Goal: Information Seeking & Learning: Check status

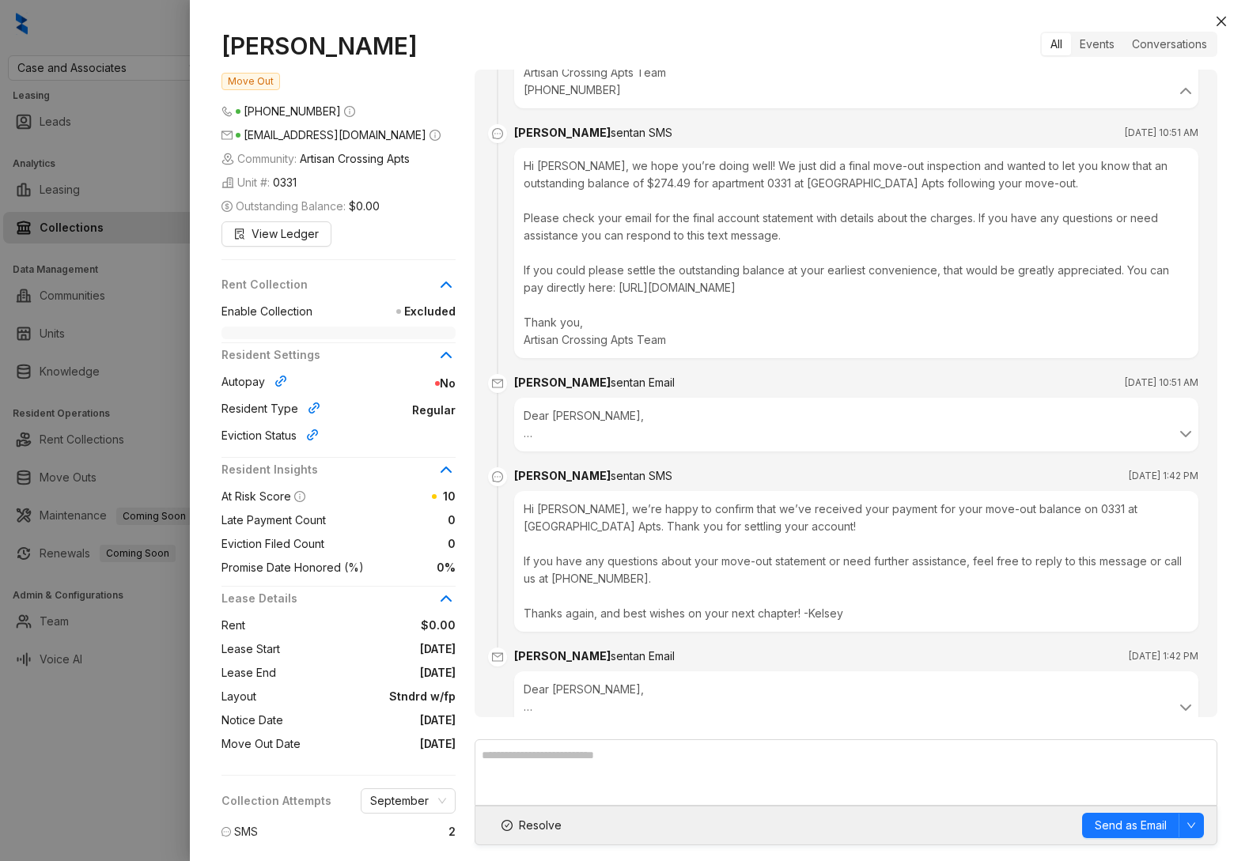
scroll to position [4796, 0]
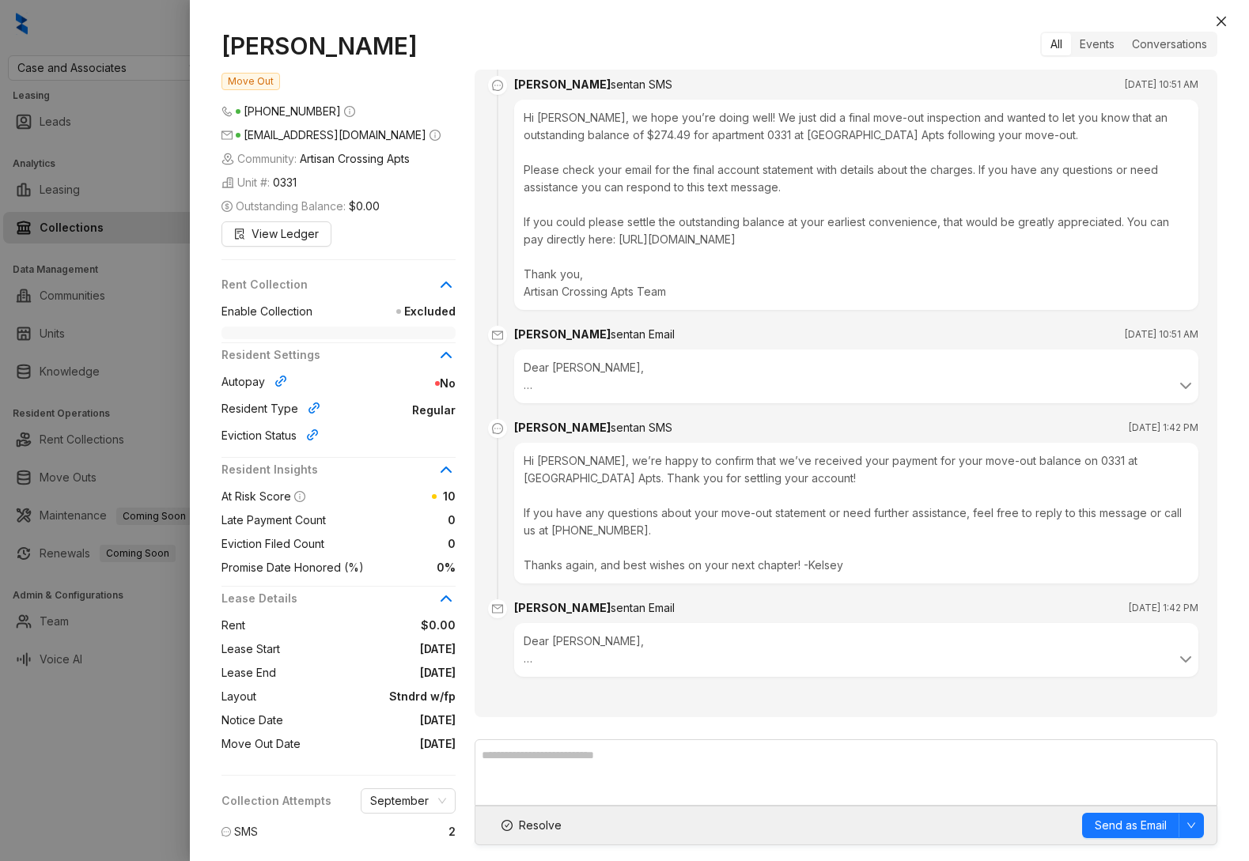
click at [323, 49] on h1 "[PERSON_NAME]" at bounding box center [338, 46] width 234 height 28
copy h1 "[PERSON_NAME]"
click at [734, 372] on div "Dear [PERSON_NAME], We hope this message finds you well! Following the final mo…" at bounding box center [856, 376] width 665 height 35
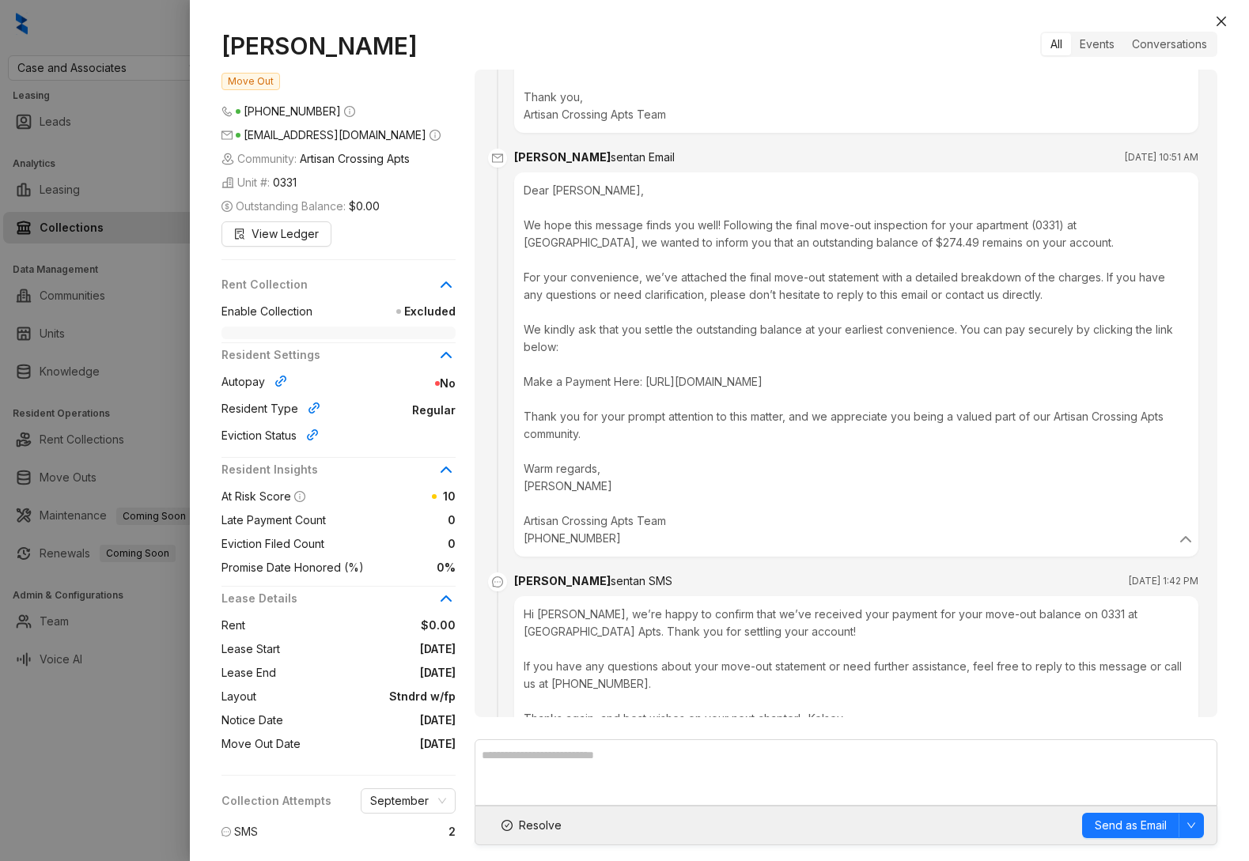
scroll to position [5126, 0]
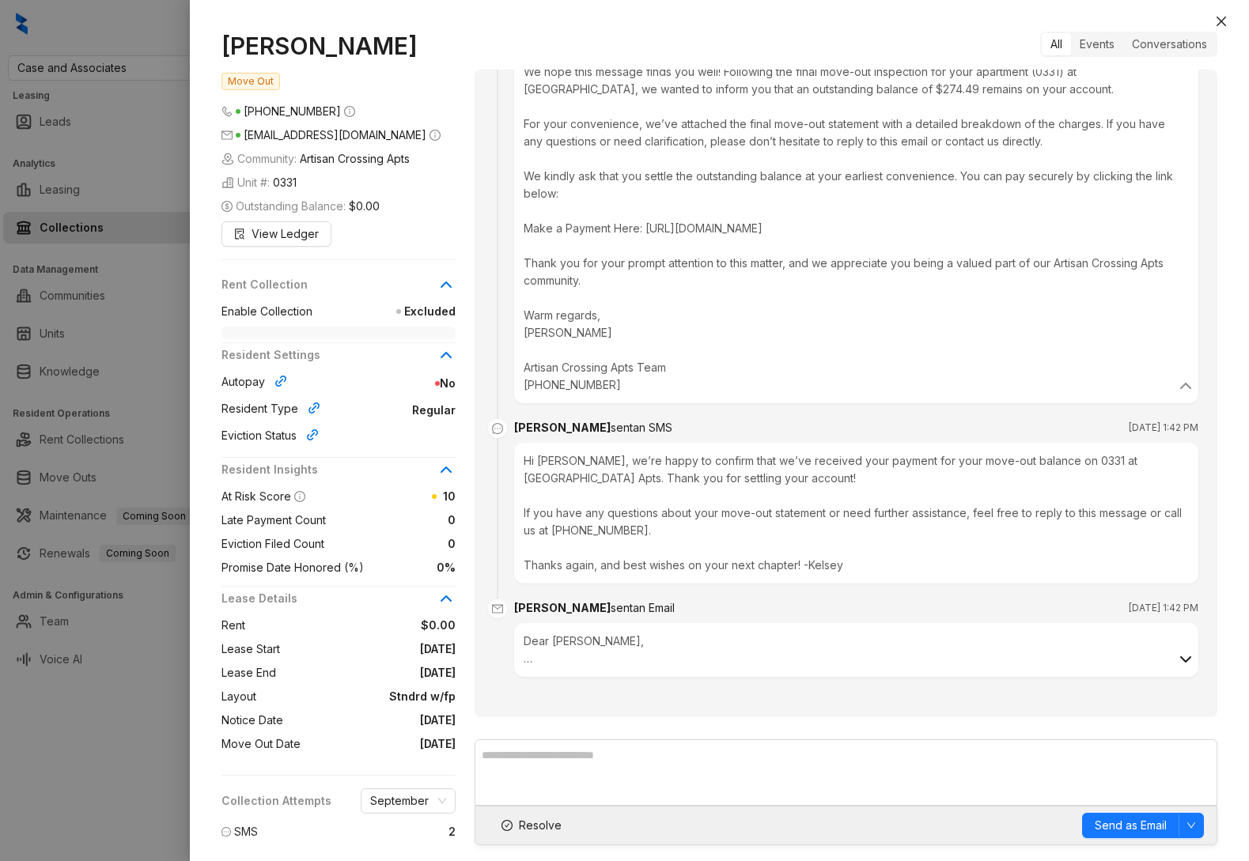
click at [1176, 656] on icon at bounding box center [1185, 659] width 19 height 19
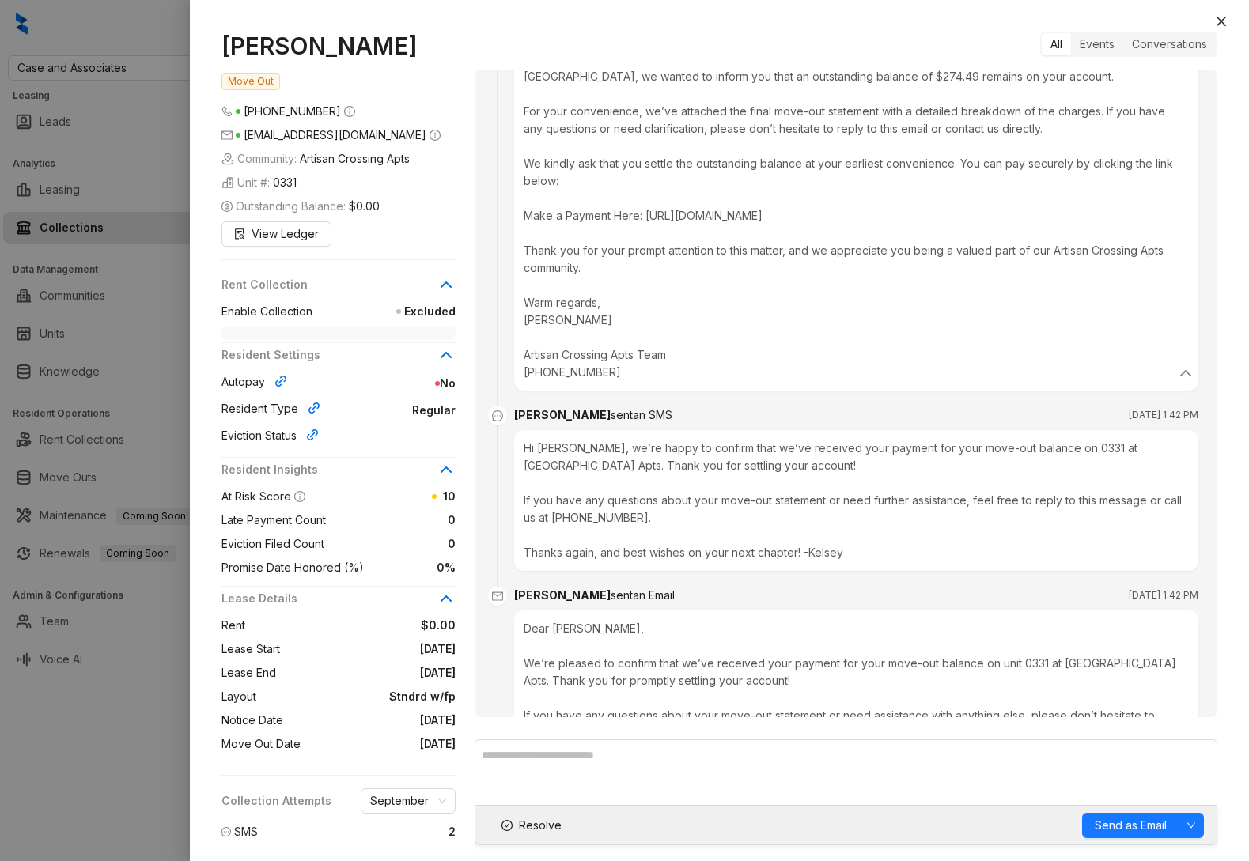
scroll to position [5034, 0]
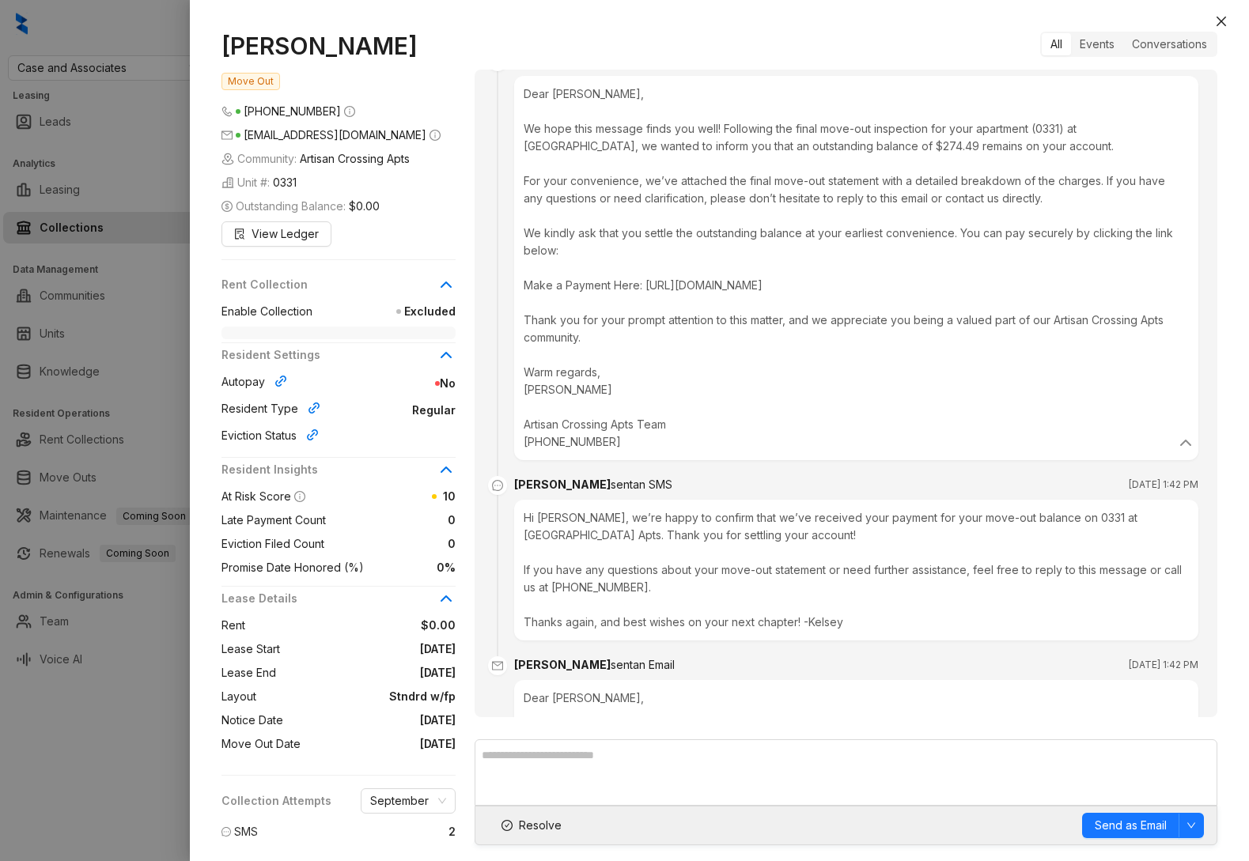
click at [297, 291] on span "Rent Collection" at bounding box center [328, 284] width 215 height 17
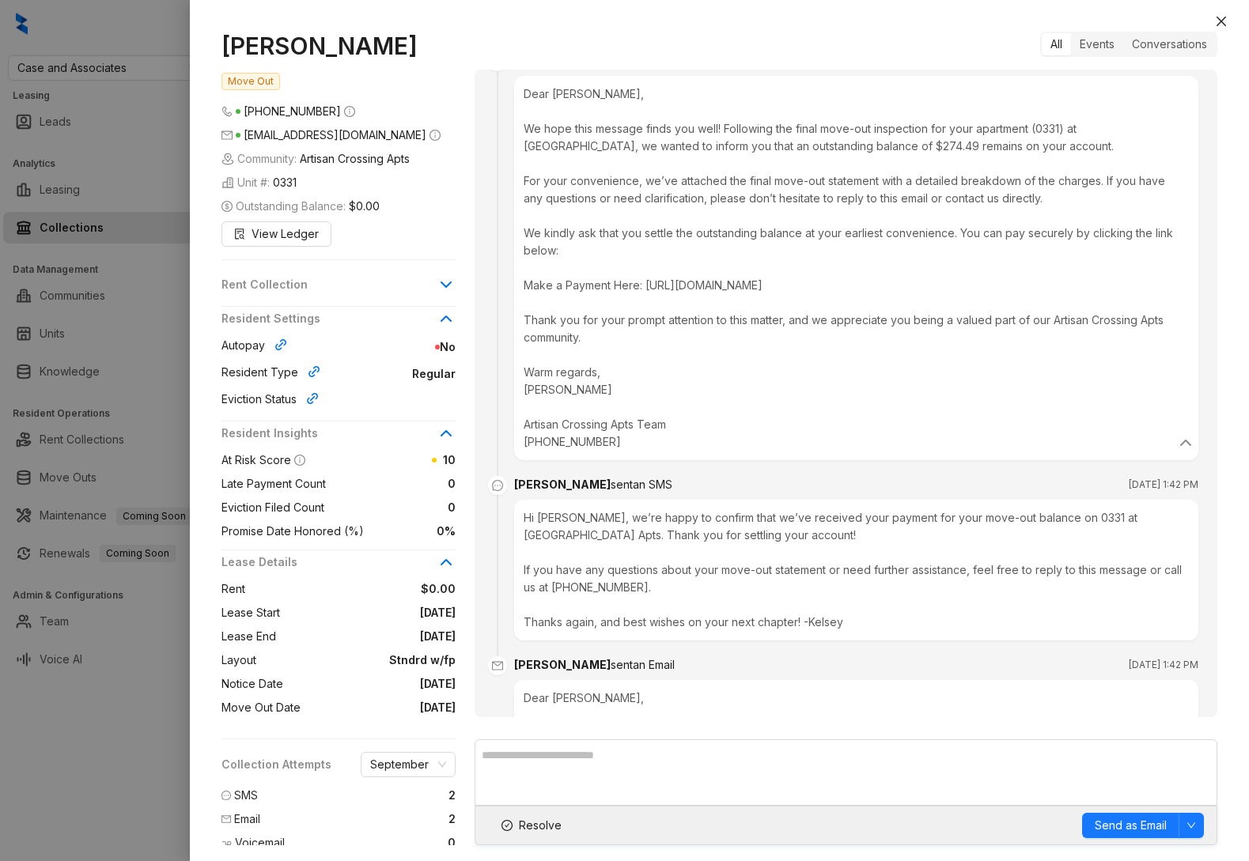
click at [274, 286] on span "Rent Collection" at bounding box center [328, 284] width 215 height 17
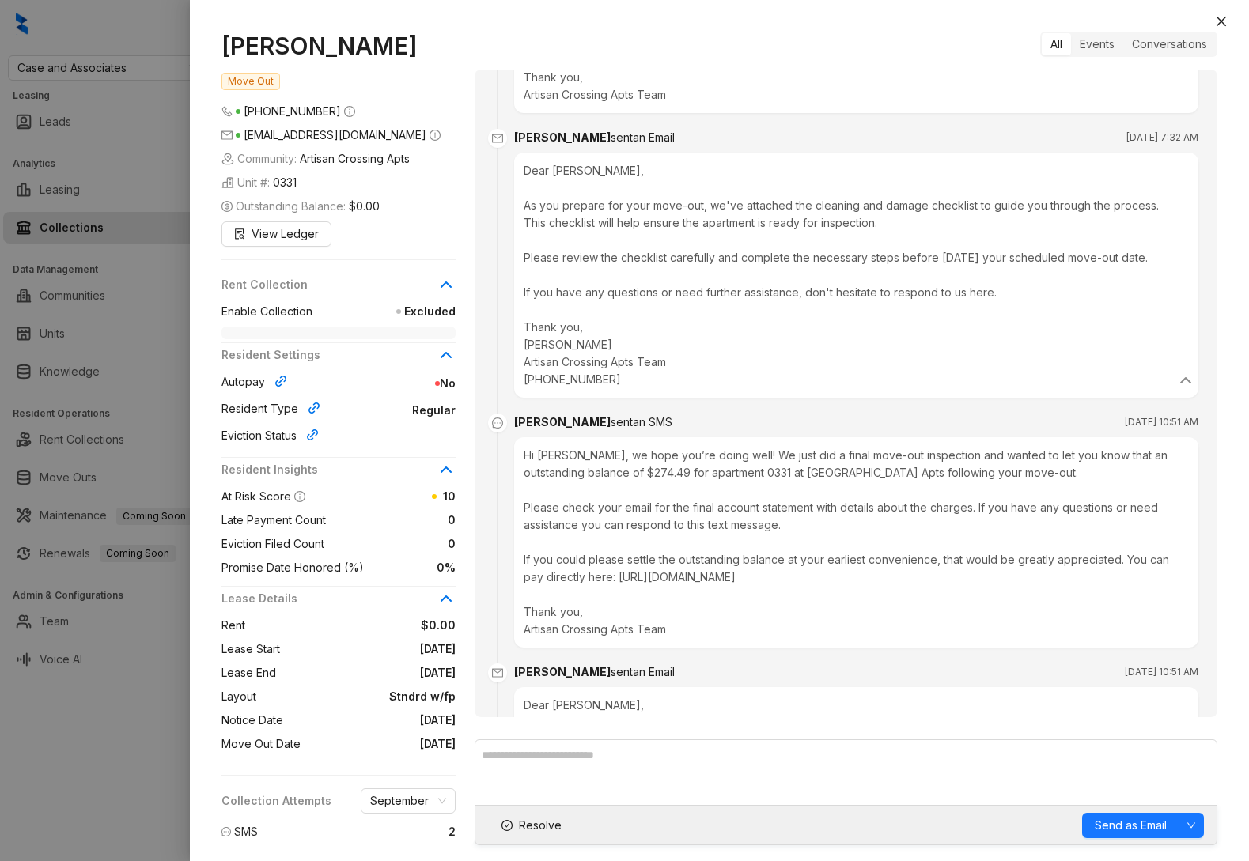
scroll to position [4433, 0]
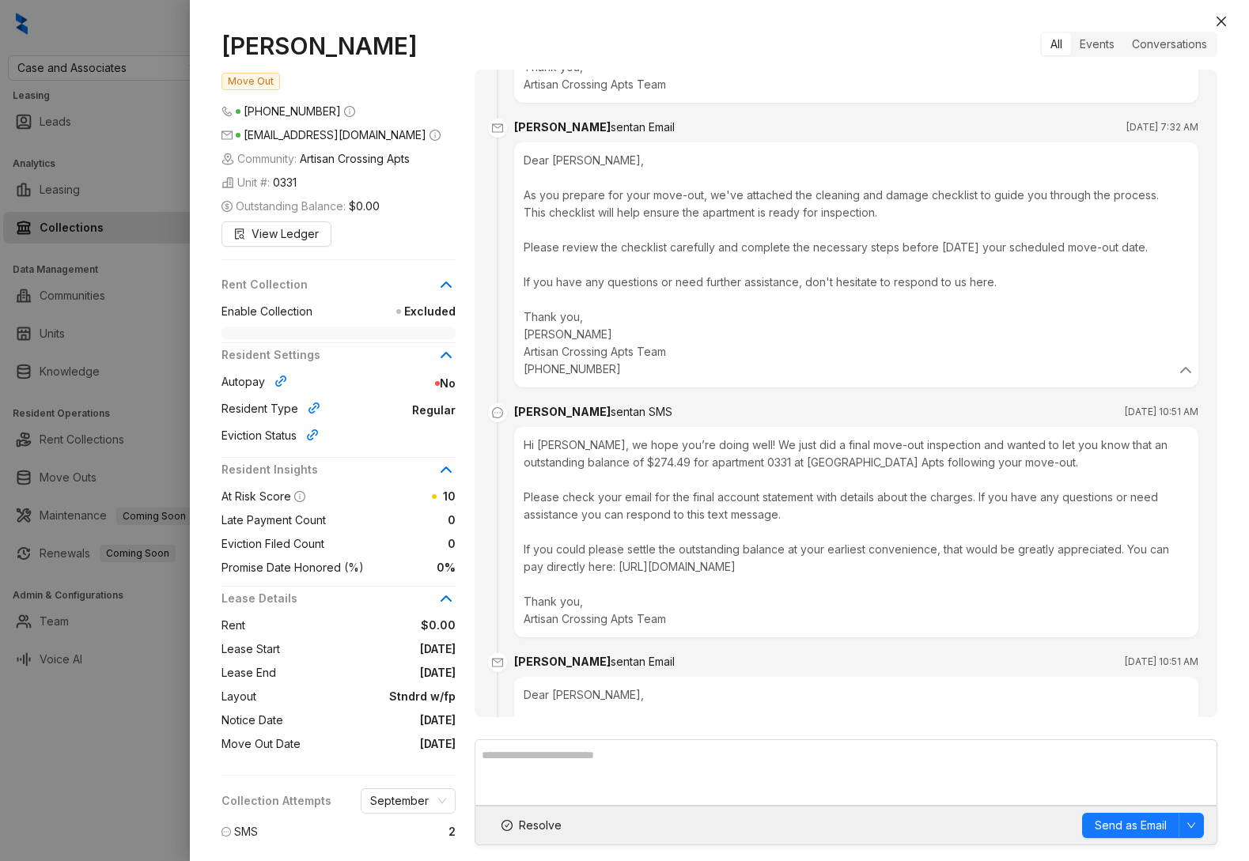
click at [123, 339] on div at bounding box center [624, 430] width 1249 height 861
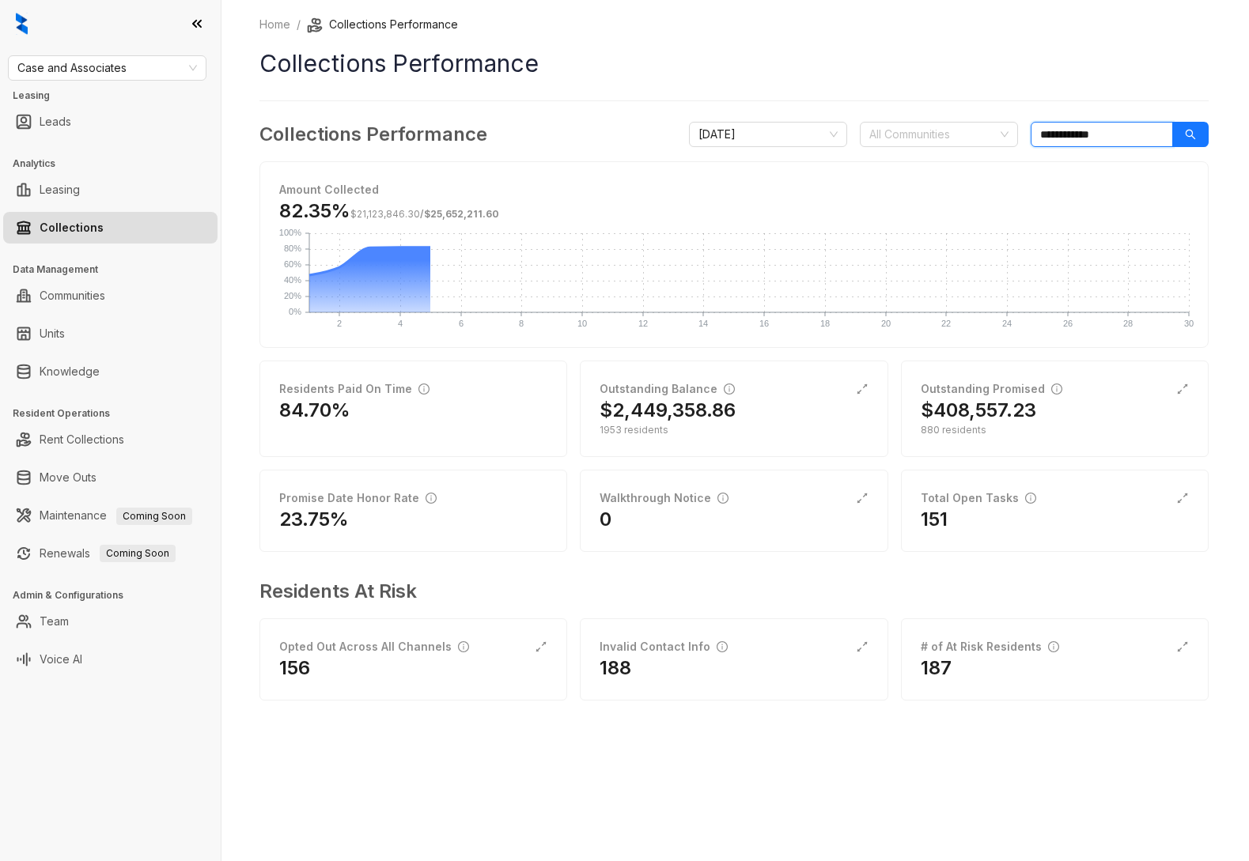
click at [1105, 135] on input "**********" at bounding box center [1102, 134] width 142 height 25
click at [1004, 169] on div "[PERSON_NAME] Past" at bounding box center [1038, 165] width 315 height 17
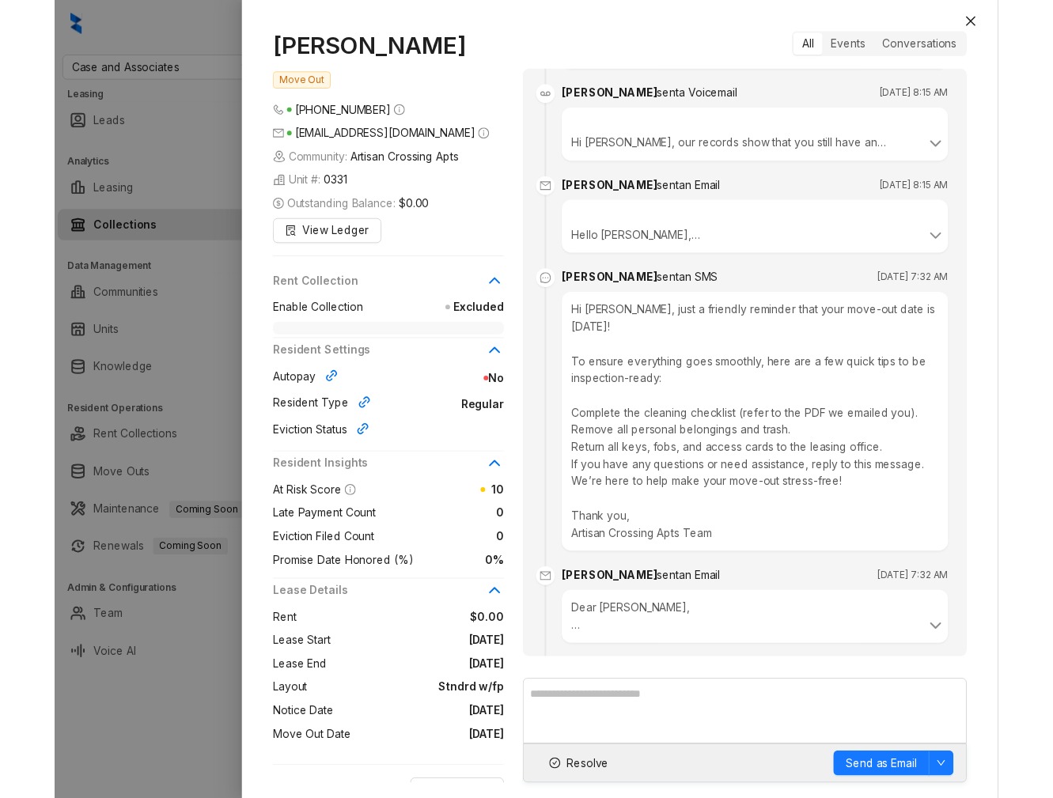
scroll to position [5352, 0]
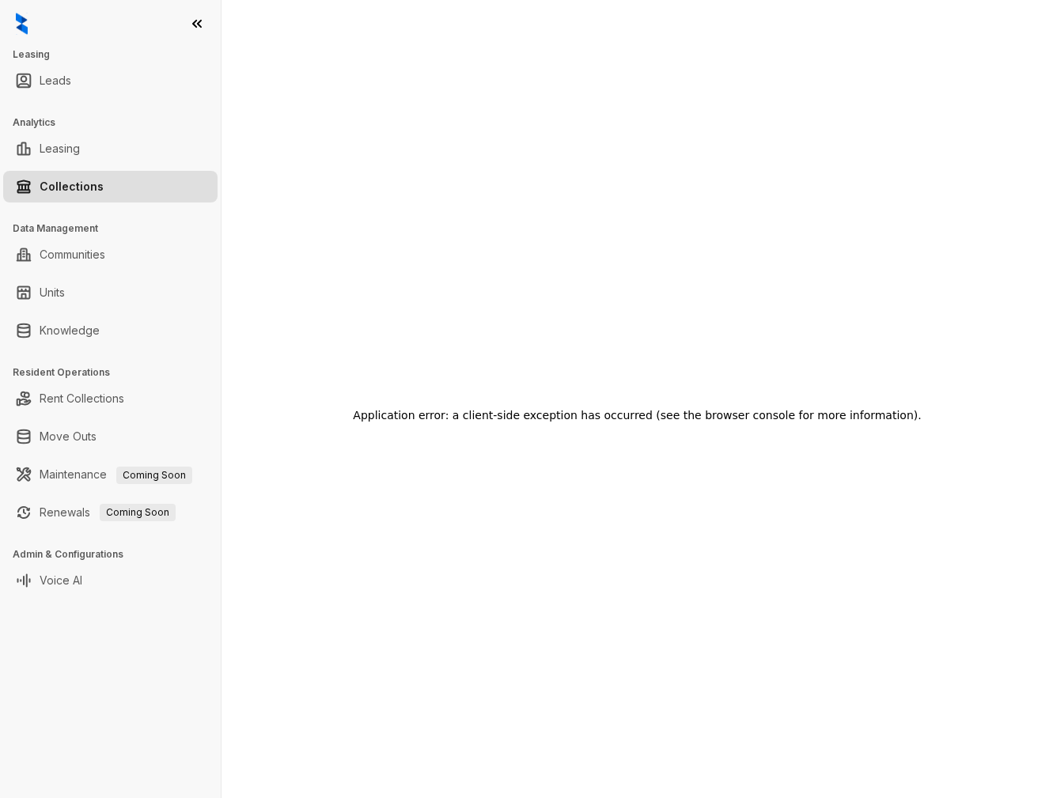
click at [492, 119] on div "Application error: a client-side exception has occurred (see the browser consol…" at bounding box center [636, 415] width 755 height 798
click at [342, 229] on div "Application error: a client-side exception has occurred (see the browser consol…" at bounding box center [636, 415] width 755 height 798
click at [104, 195] on link "Collections" at bounding box center [72, 187] width 64 height 32
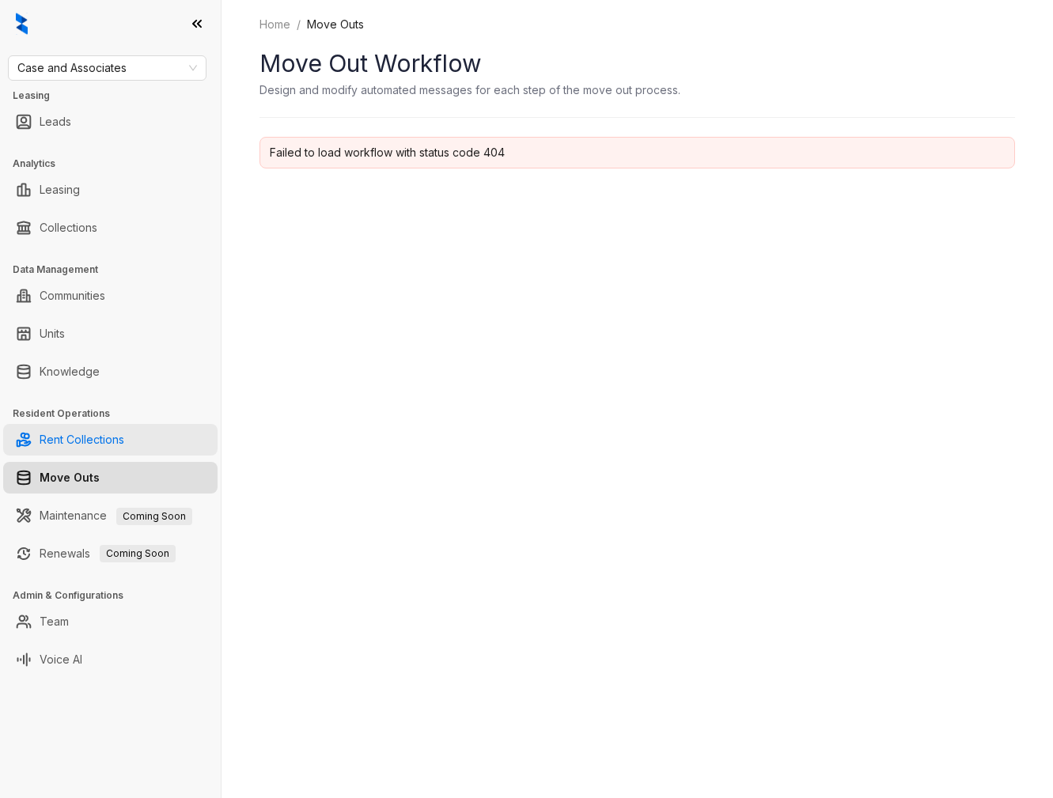
click at [92, 425] on link "Rent Collections" at bounding box center [82, 440] width 85 height 32
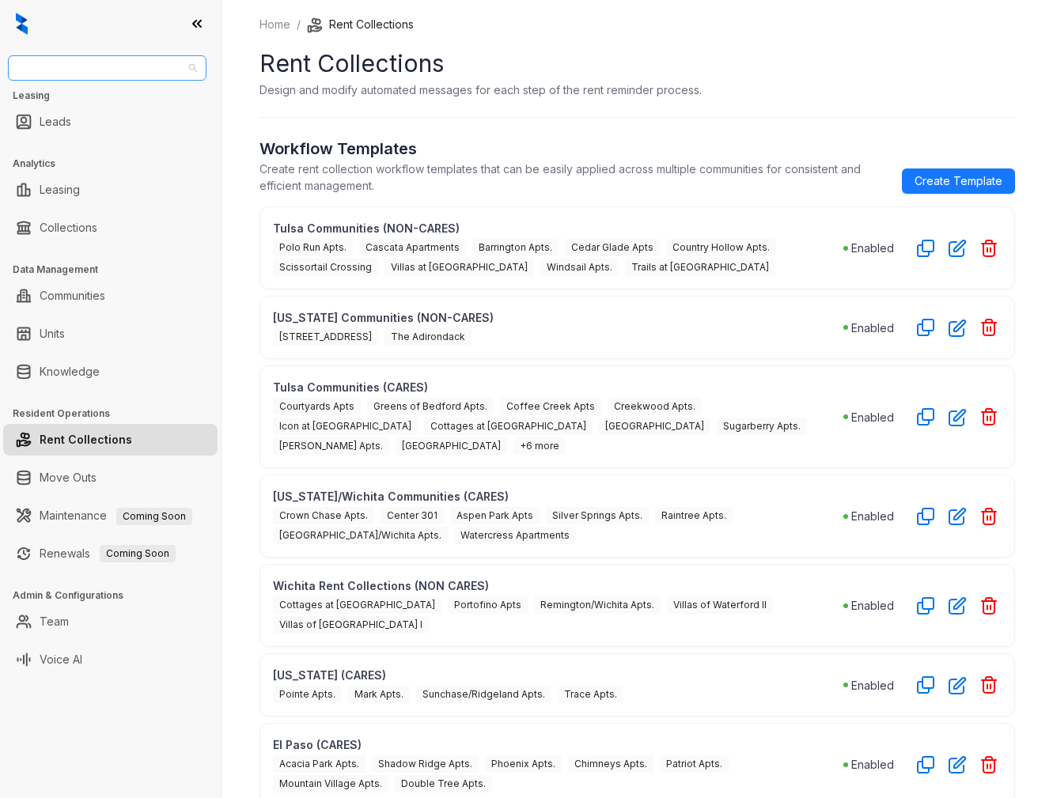
click at [115, 65] on span "Case and Associates" at bounding box center [107, 68] width 180 height 24
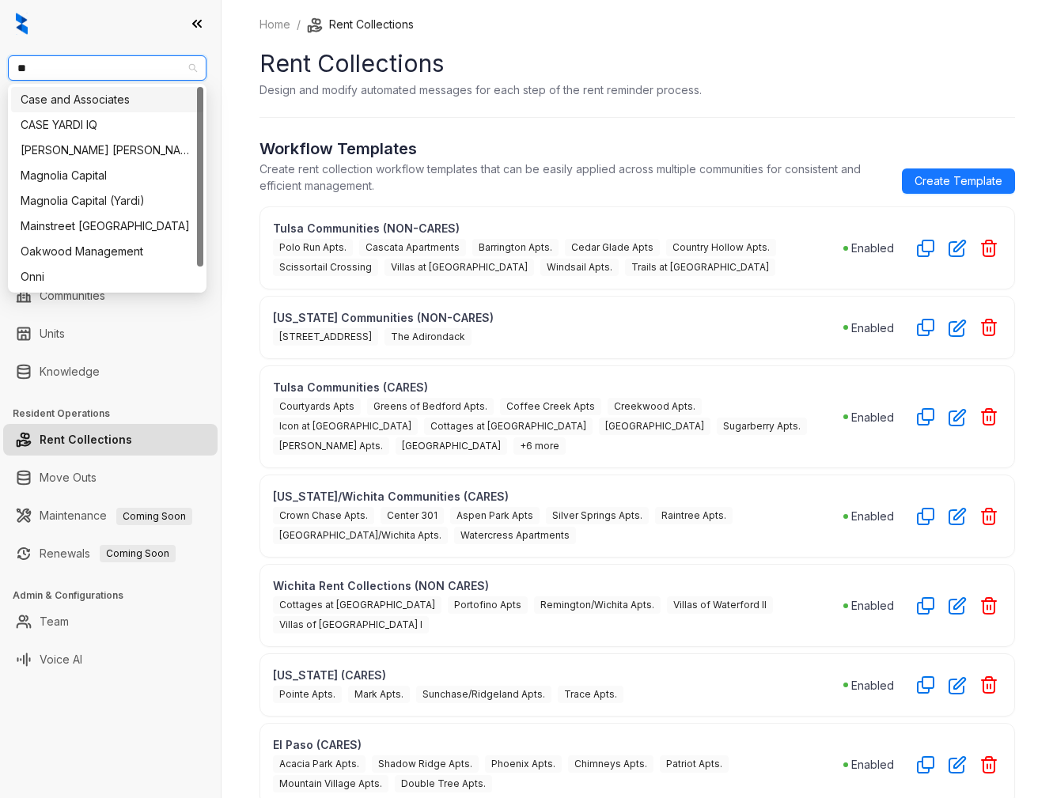
type input "*"
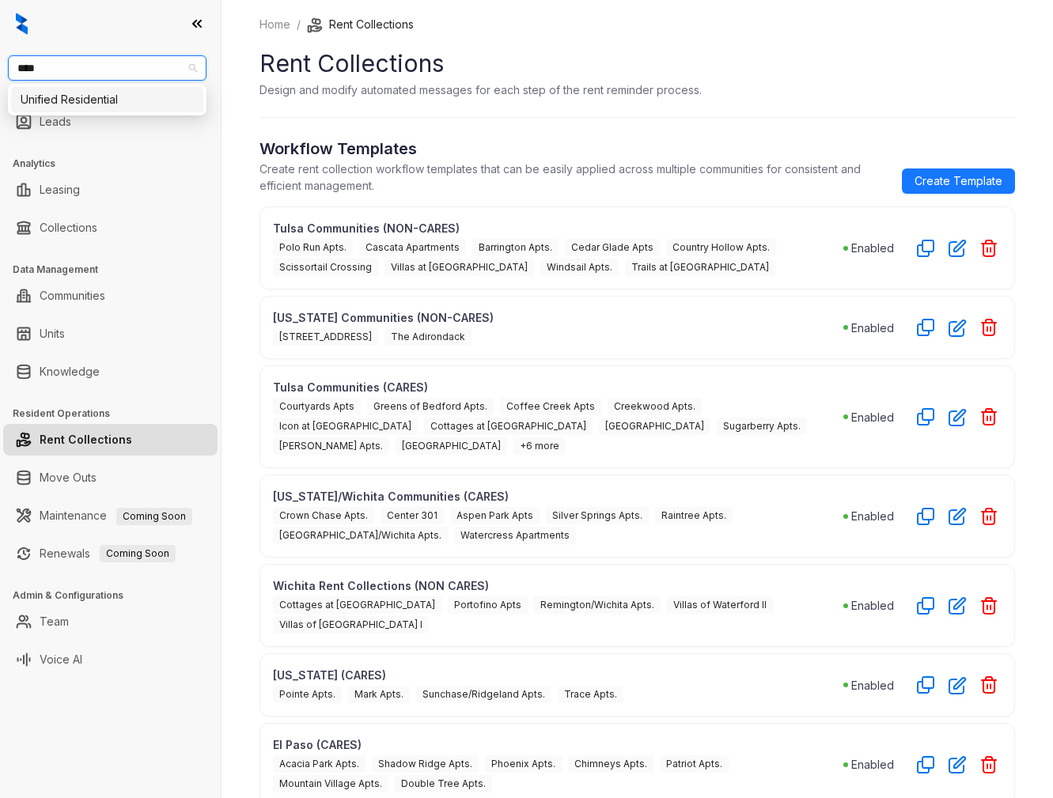
type input "*****"
click at [141, 106] on div "Unified Residential" at bounding box center [107, 99] width 173 height 17
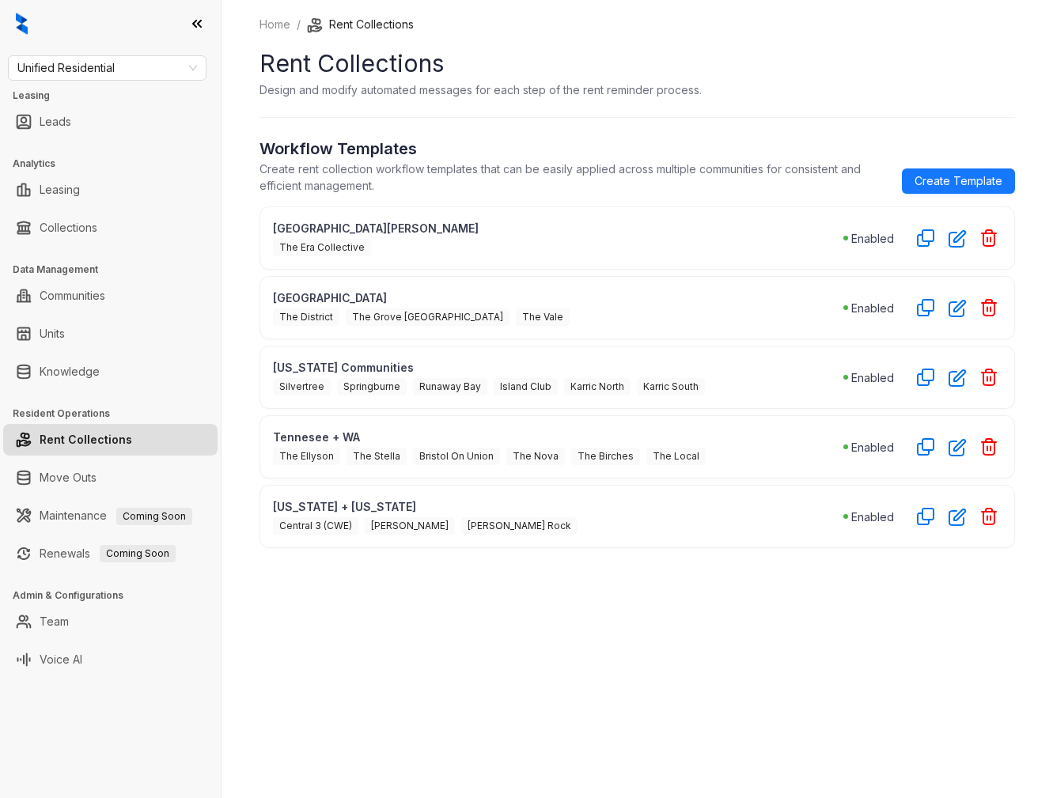
click at [823, 469] on div "Tennesee + WA The Ellyson The Stella Bristol On Union The Nova The Birches The …" at bounding box center [636, 446] width 755 height 63
click at [513, 433] on p "Tennesee + WA" at bounding box center [558, 437] width 570 height 17
click at [330, 433] on p "Tennesee + WA" at bounding box center [558, 437] width 570 height 17
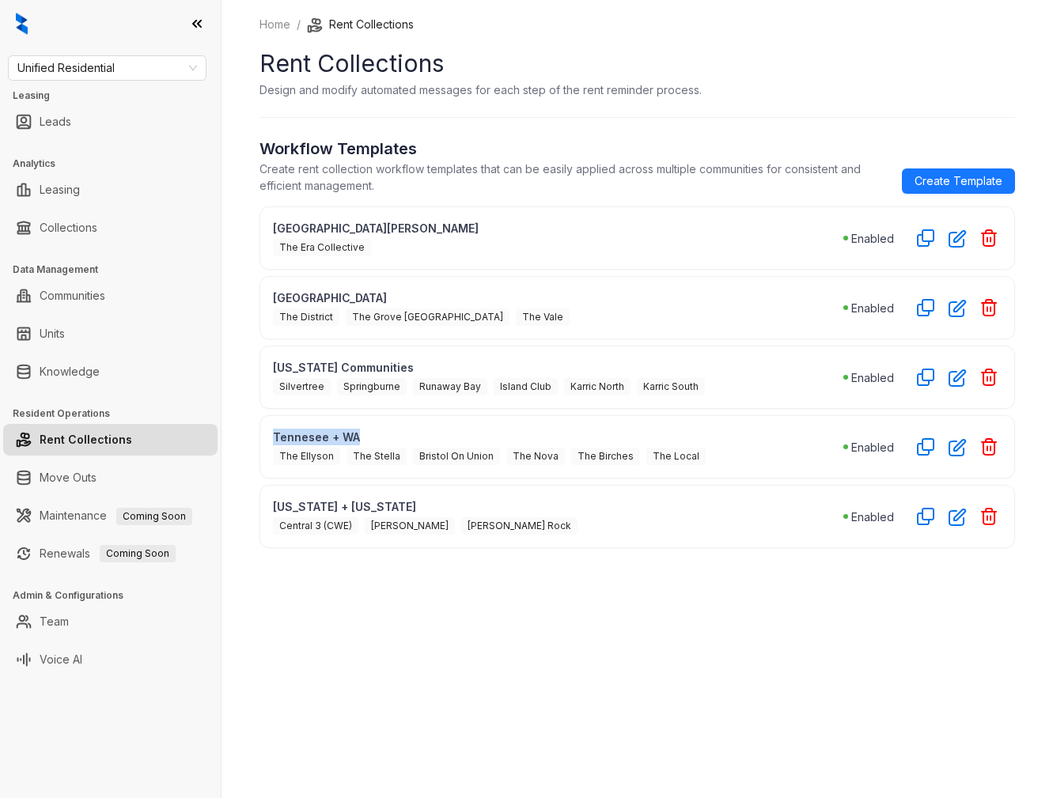
click at [593, 424] on div "Tennesee + WA The Ellyson The Stella Bristol On Union The Nova The Birches The …" at bounding box center [636, 446] width 755 height 63
click at [949, 449] on icon "button" at bounding box center [957, 448] width 16 height 16
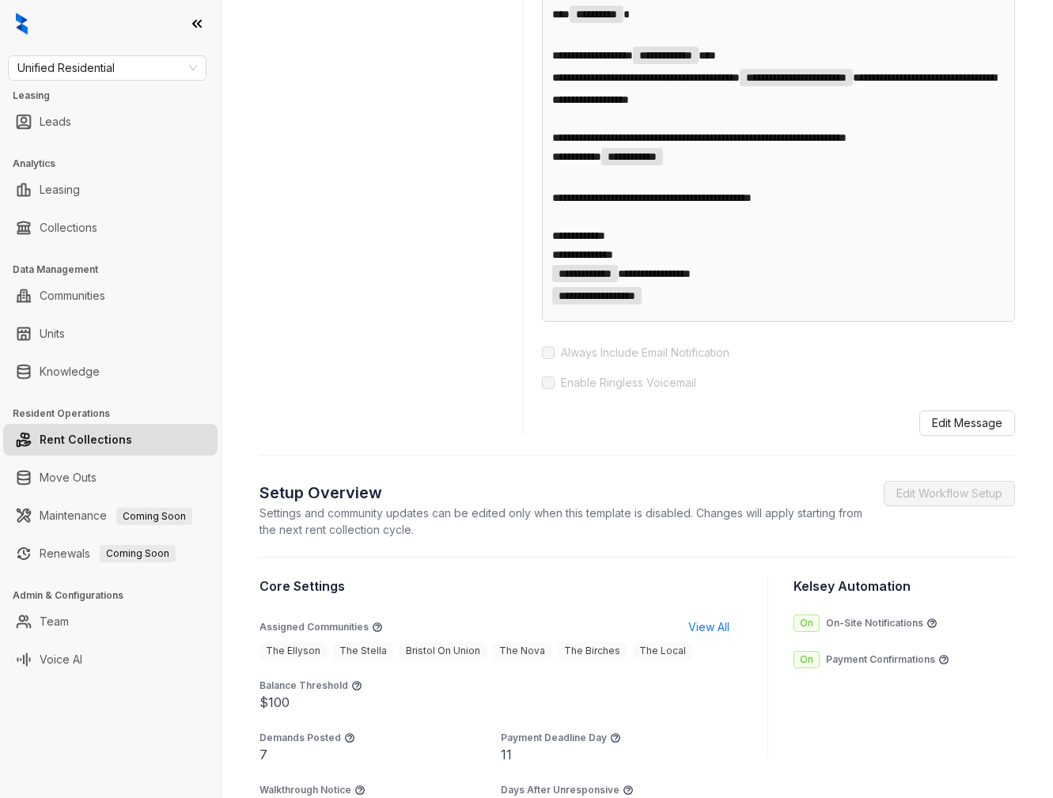
scroll to position [800, 0]
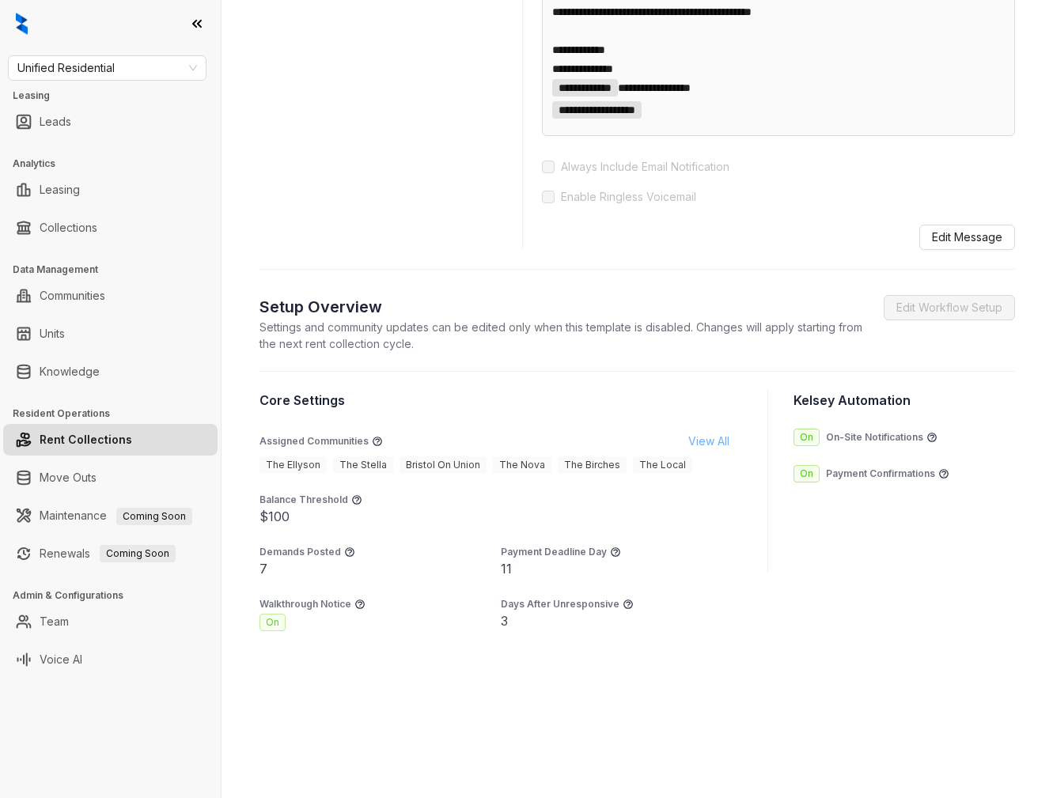
click at [688, 437] on span "View All" at bounding box center [708, 441] width 41 height 17
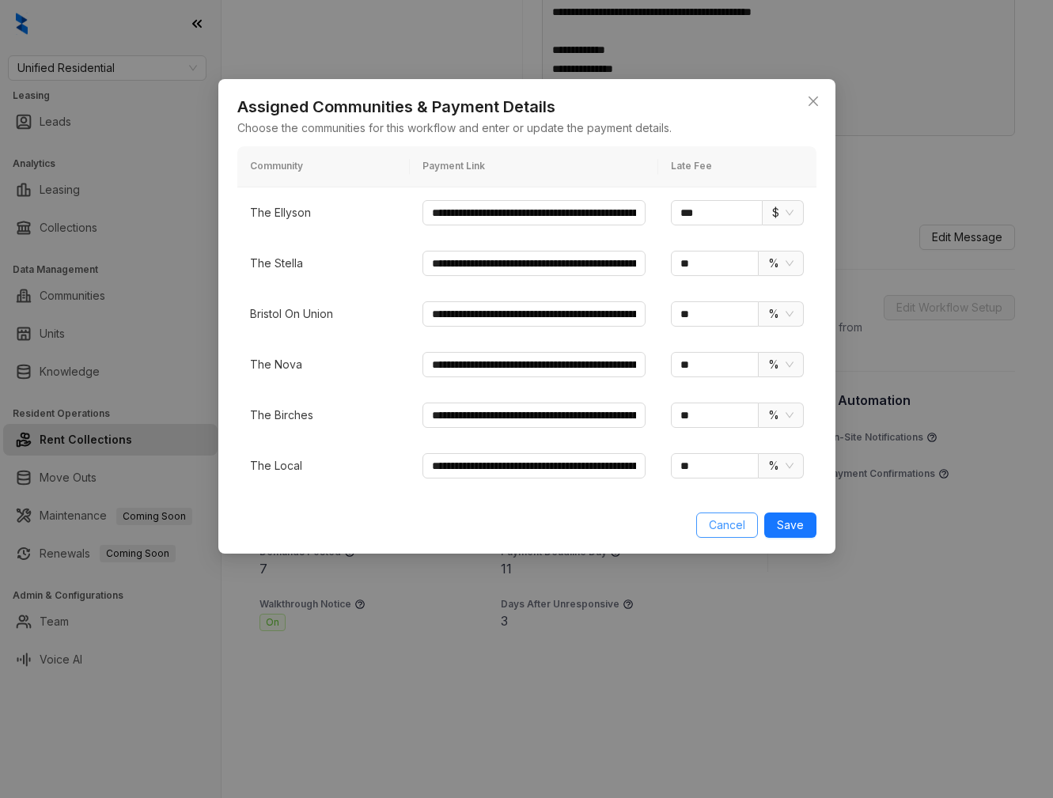
click at [740, 529] on span "Cancel" at bounding box center [727, 524] width 36 height 17
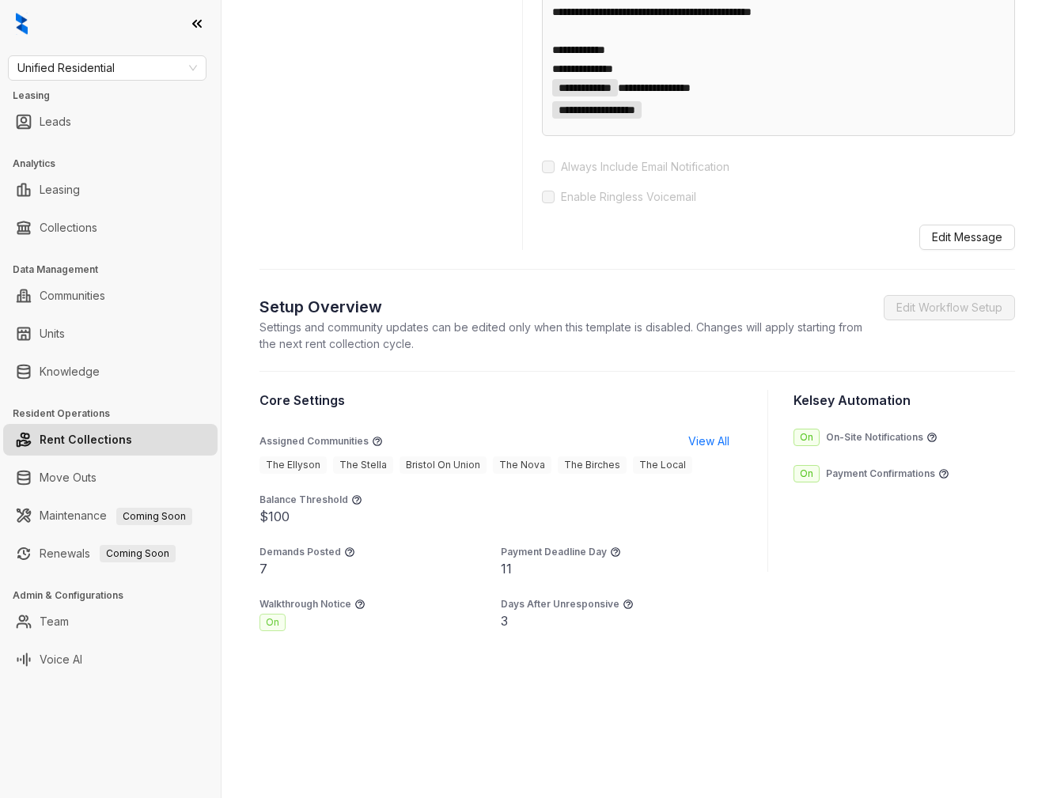
click at [394, 591] on section "Core Settings Assigned Communities View All The Ellyson The Stella Bristol On U…" at bounding box center [500, 511] width 482 height 240
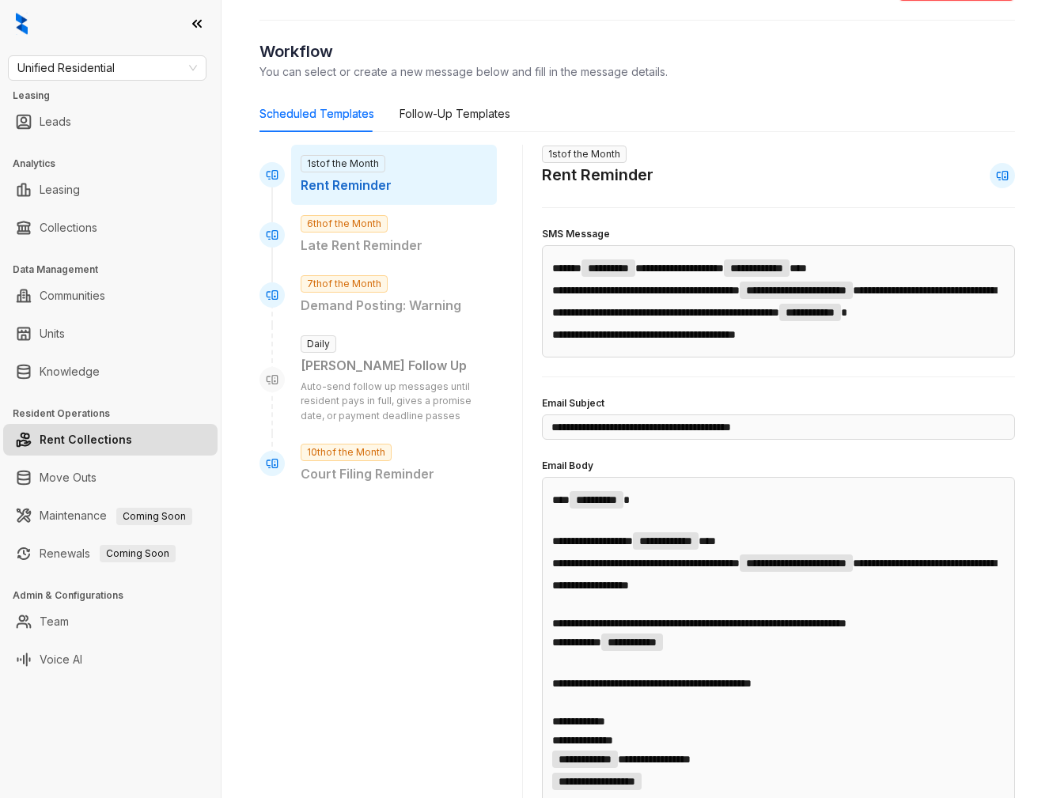
scroll to position [0, 0]
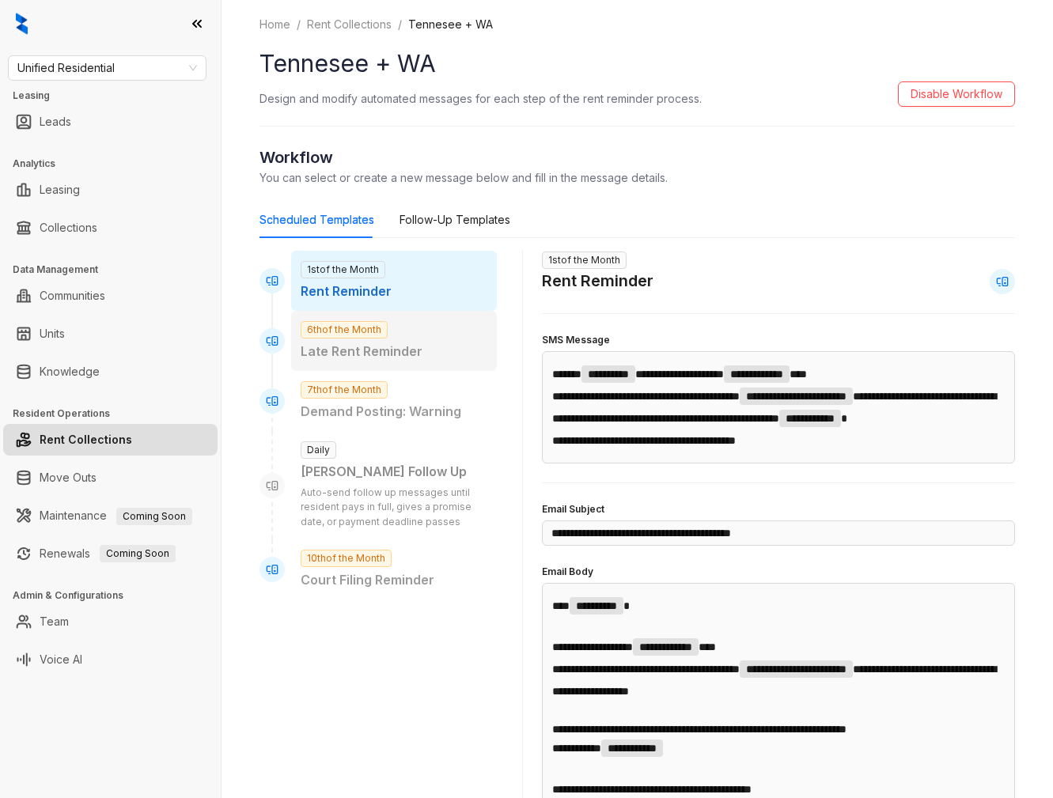
click at [385, 329] on span "6th of the Month" at bounding box center [344, 329] width 87 height 17
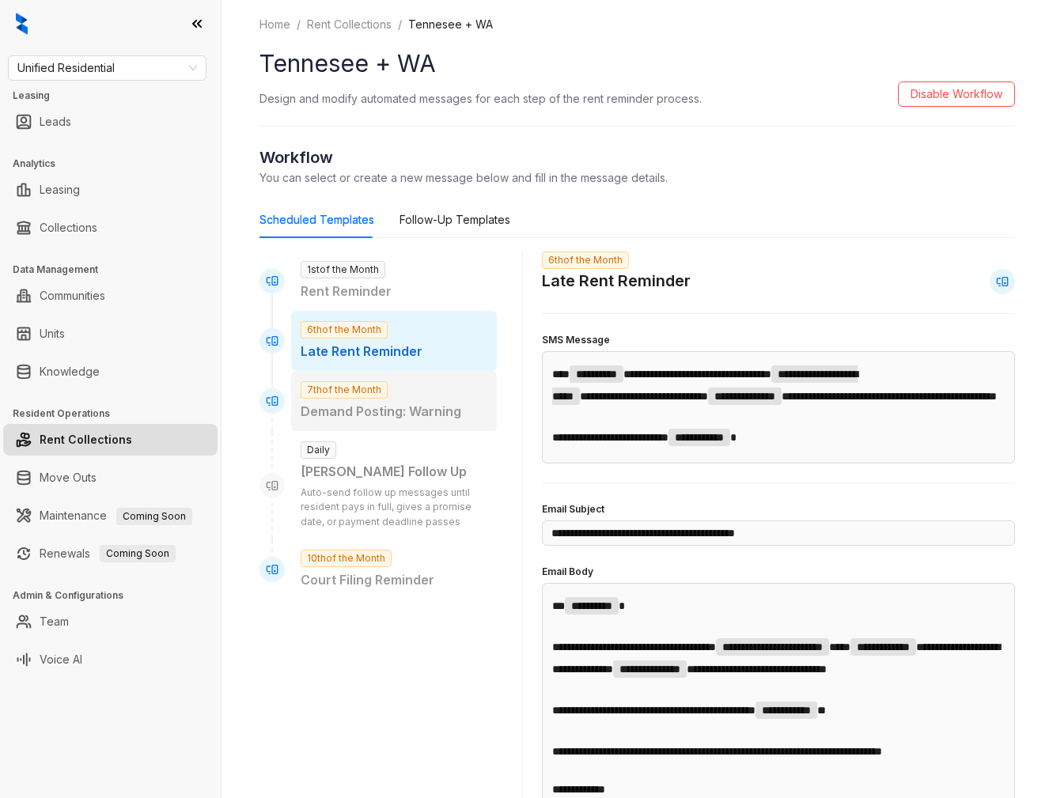
click at [354, 418] on p "Demand Posting: Warning" at bounding box center [394, 412] width 187 height 20
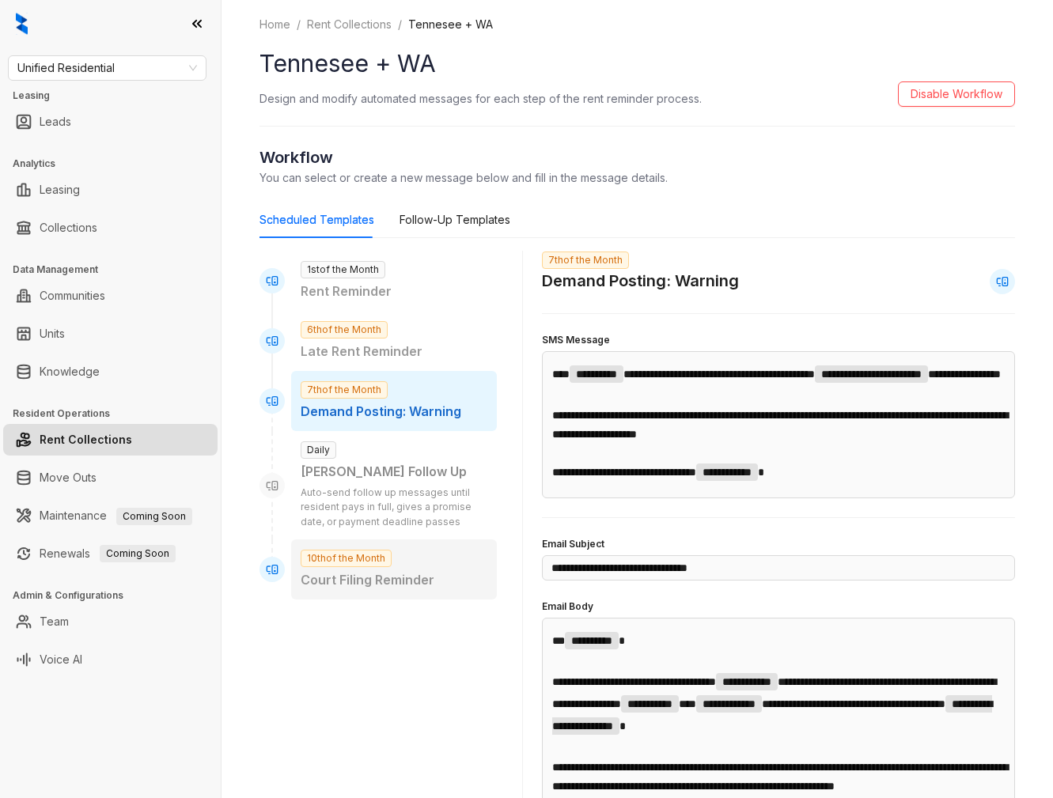
click at [331, 577] on p "Court Filing Reminder" at bounding box center [394, 580] width 187 height 20
type input "**********"
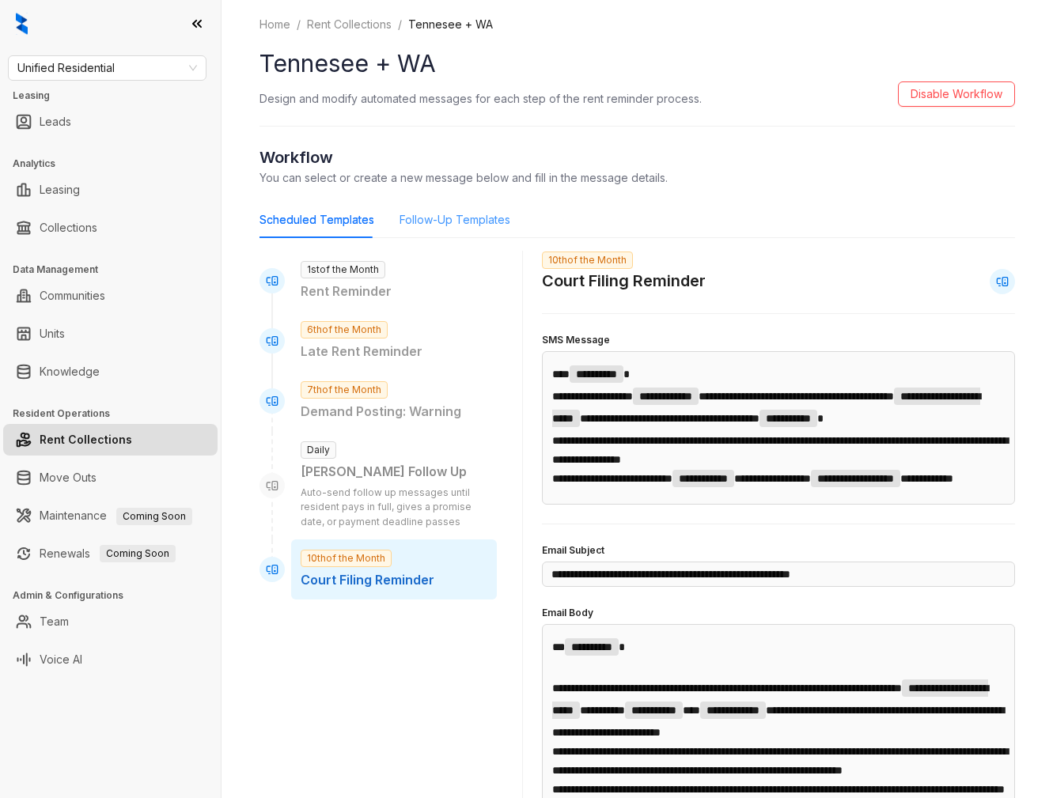
click at [435, 210] on div "Follow-Up Templates" at bounding box center [454, 220] width 111 height 36
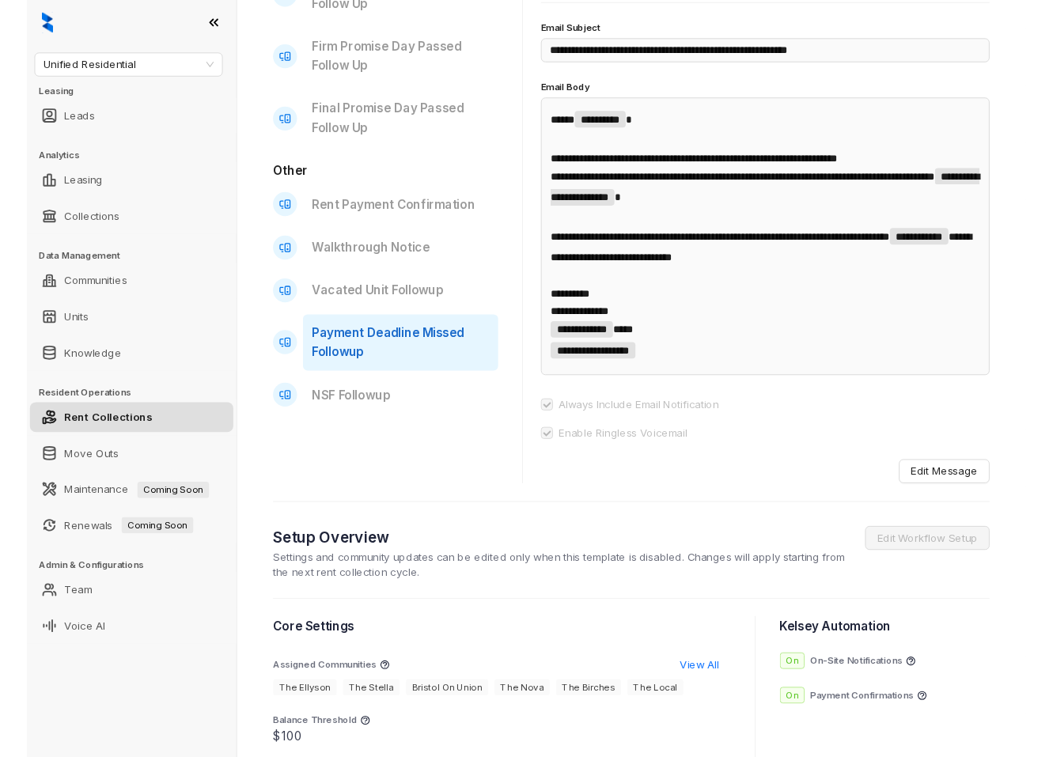
scroll to position [172, 0]
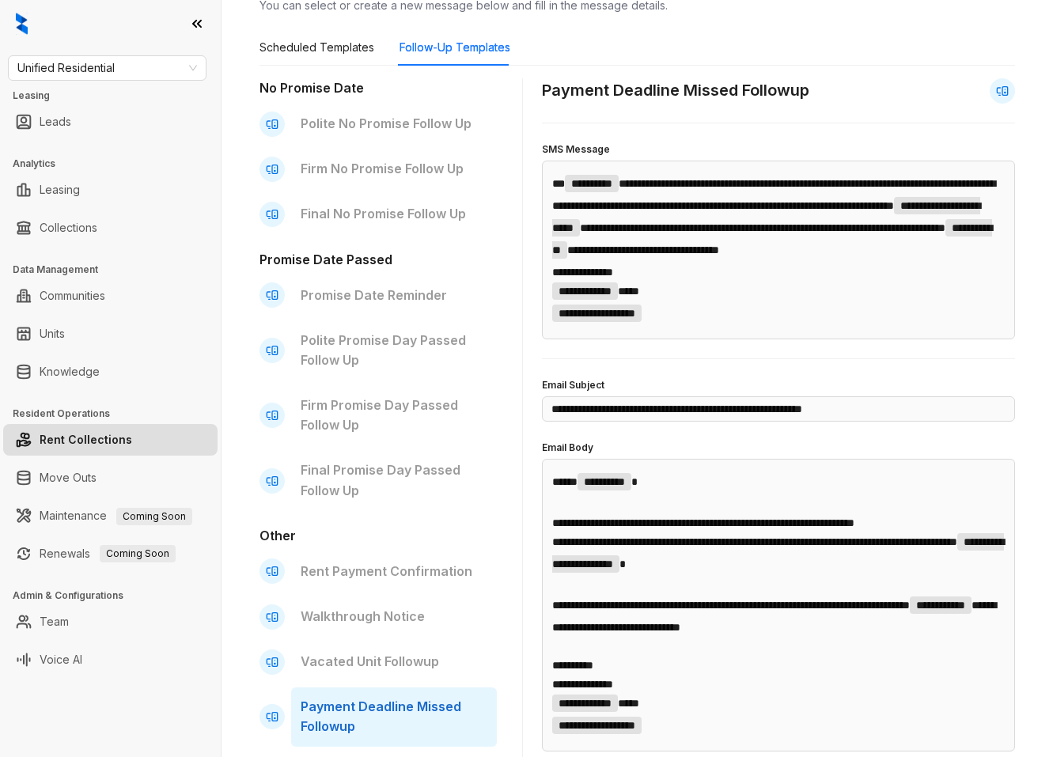
click at [127, 448] on link "Rent Collections" at bounding box center [86, 440] width 93 height 32
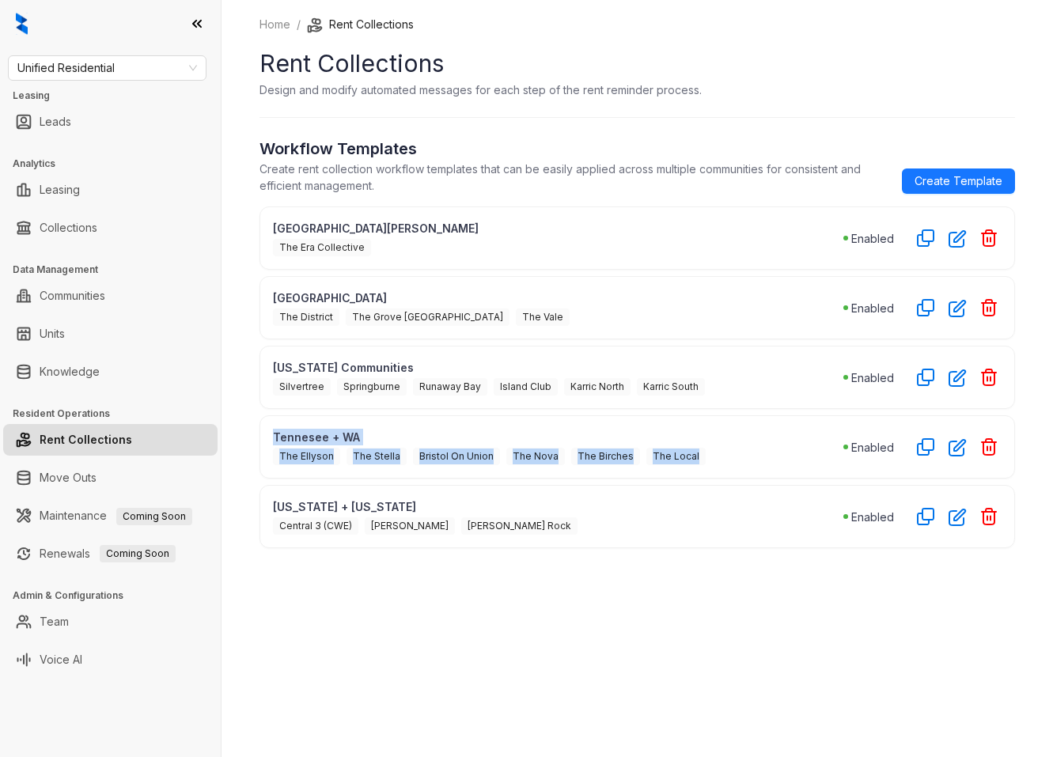
drag, startPoint x: 281, startPoint y: 436, endPoint x: 713, endPoint y: 460, distance: 432.6
click at [713, 460] on div "Tennesee + WA The Ellyson The Stella Bristol On Union The Nova The Birches The …" at bounding box center [558, 447] width 570 height 36
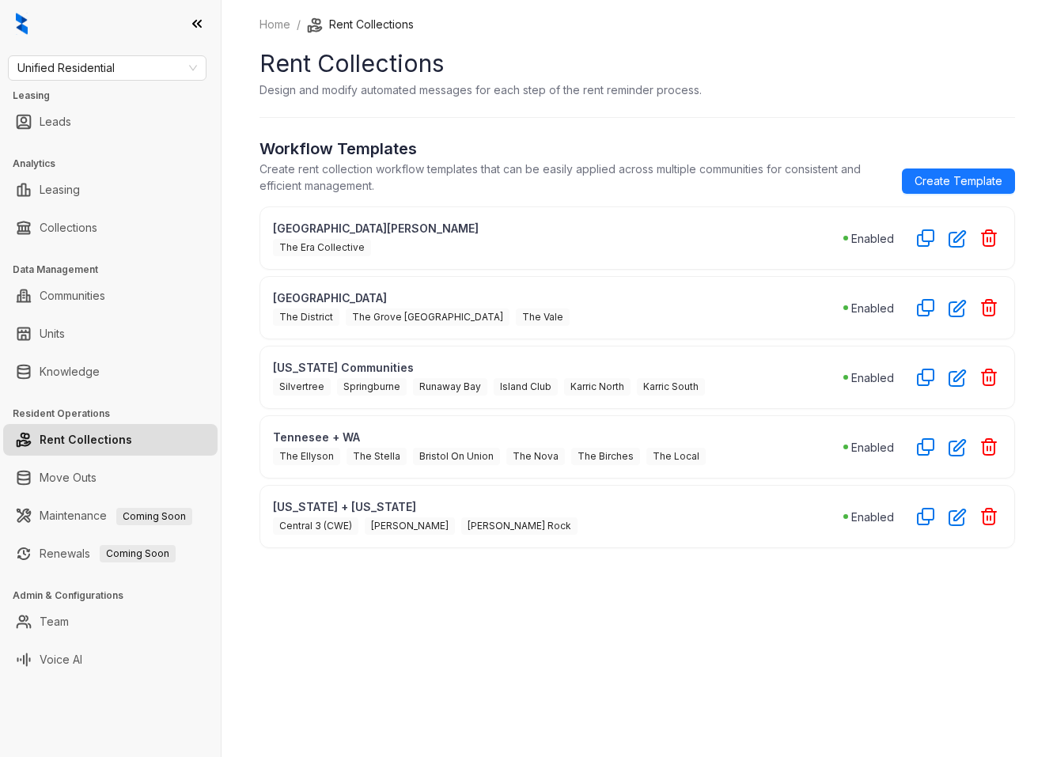
click at [729, 452] on div "The Ellyson The Stella Bristol On Union The Nova The Birches The Local" at bounding box center [558, 455] width 570 height 20
click at [784, 431] on p "Tennesee + WA" at bounding box center [558, 437] width 570 height 17
click at [955, 445] on icon "button" at bounding box center [957, 447] width 18 height 18
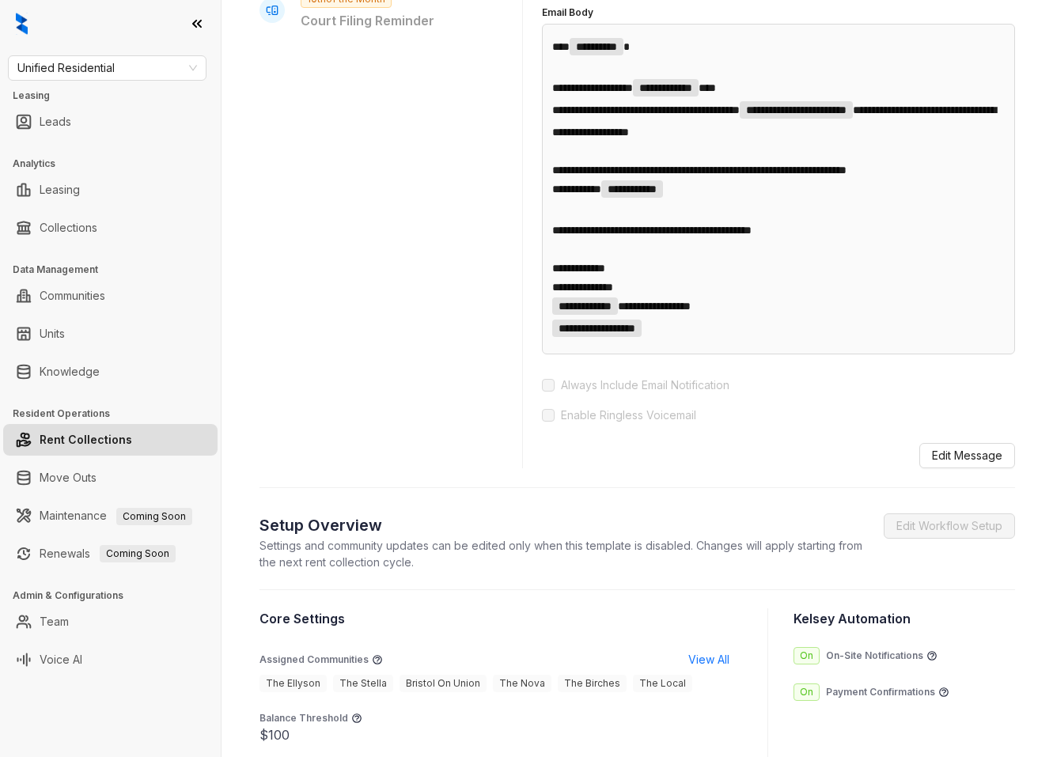
scroll to position [818, 0]
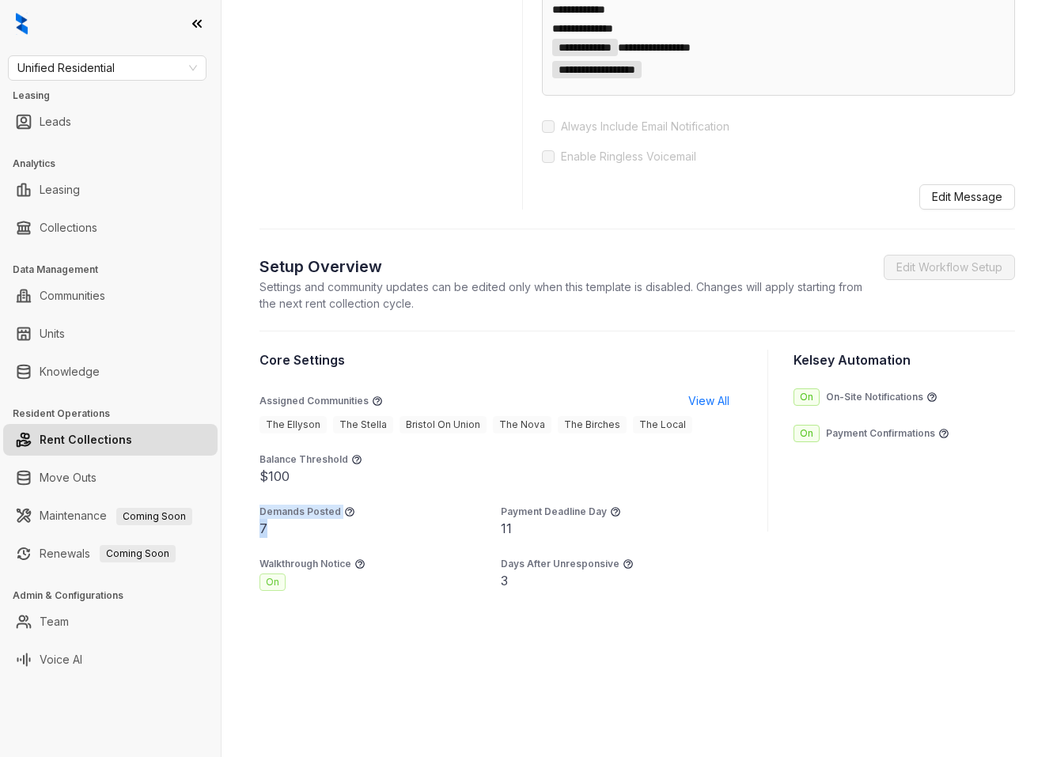
drag, startPoint x: 263, startPoint y: 541, endPoint x: 375, endPoint y: 556, distance: 113.3
click at [375, 538] on div "Demands Posted 7" at bounding box center [379, 521] width 241 height 33
click at [315, 538] on div "7" at bounding box center [379, 528] width 241 height 19
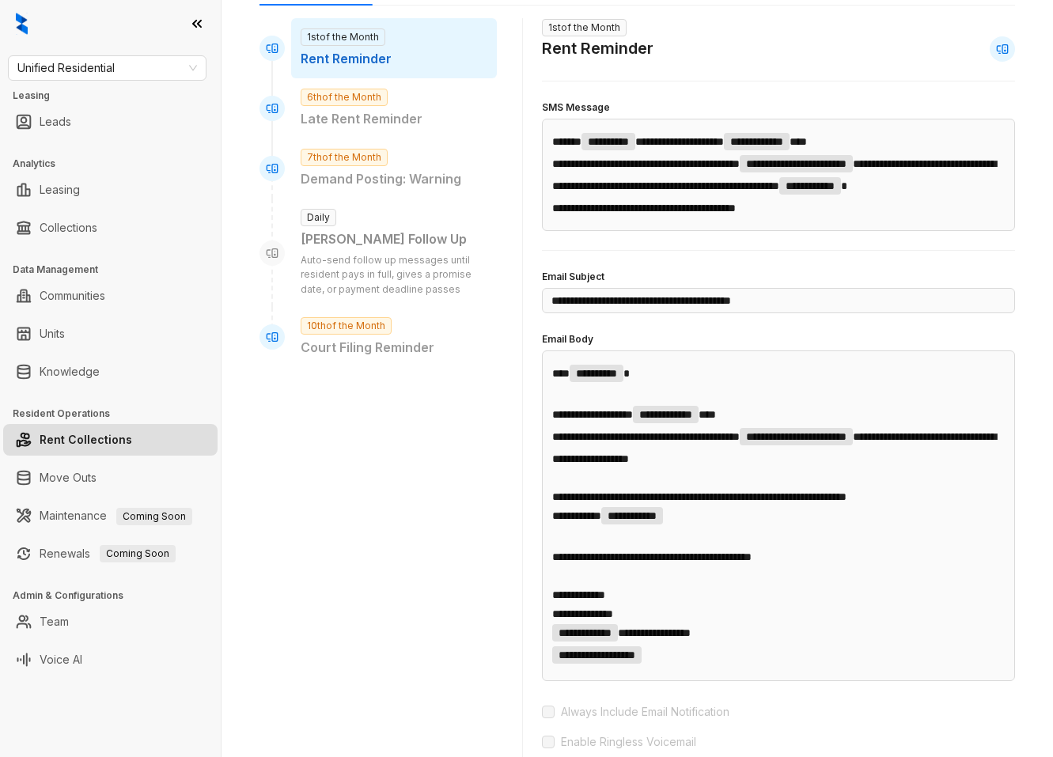
scroll to position [39, 0]
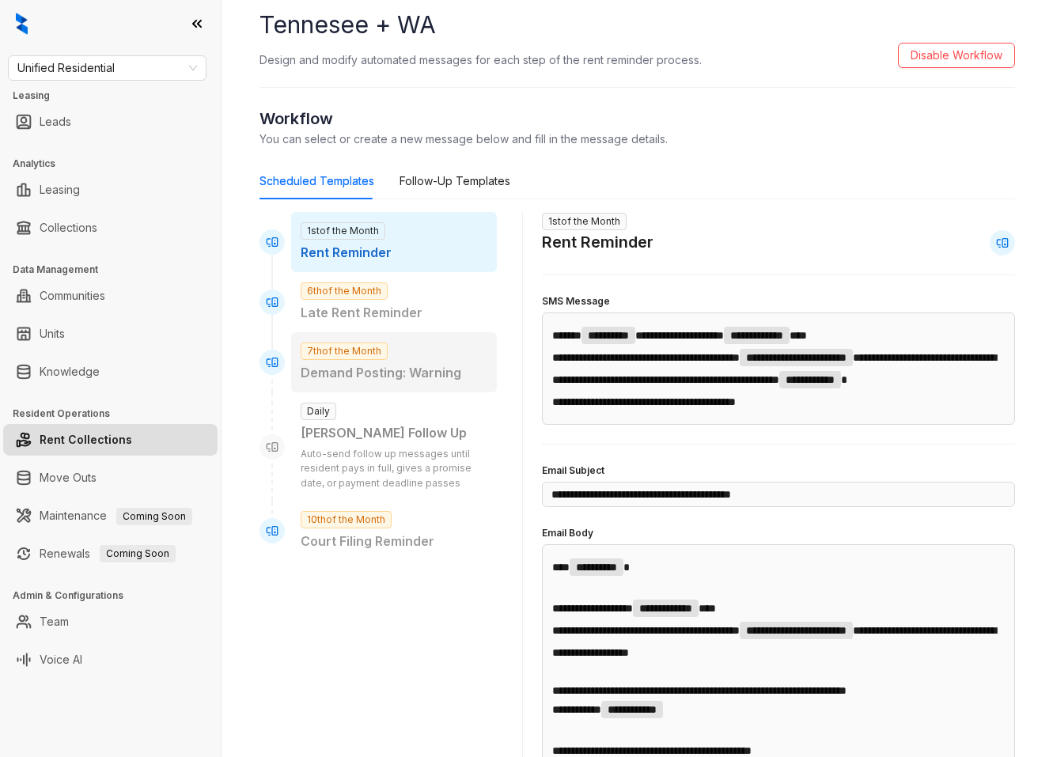
click at [320, 357] on span "7th of the Month" at bounding box center [344, 350] width 87 height 17
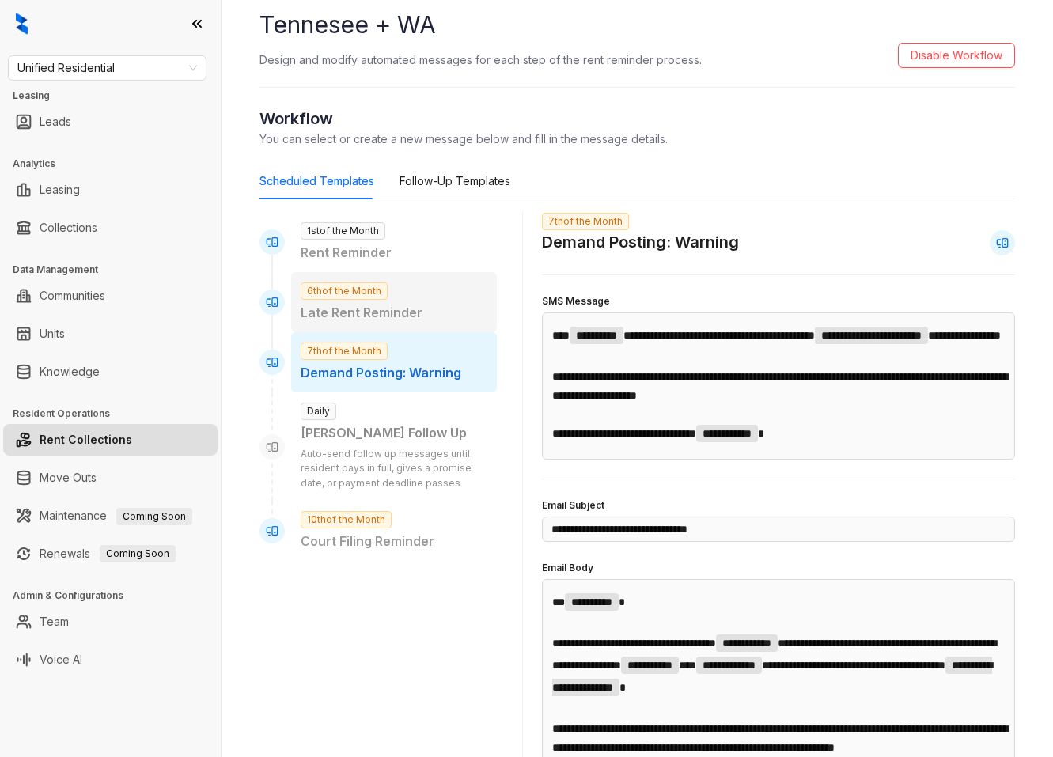
click at [452, 290] on div "6th of the Month Late Rent Reminder" at bounding box center [394, 302] width 206 height 60
type input "**********"
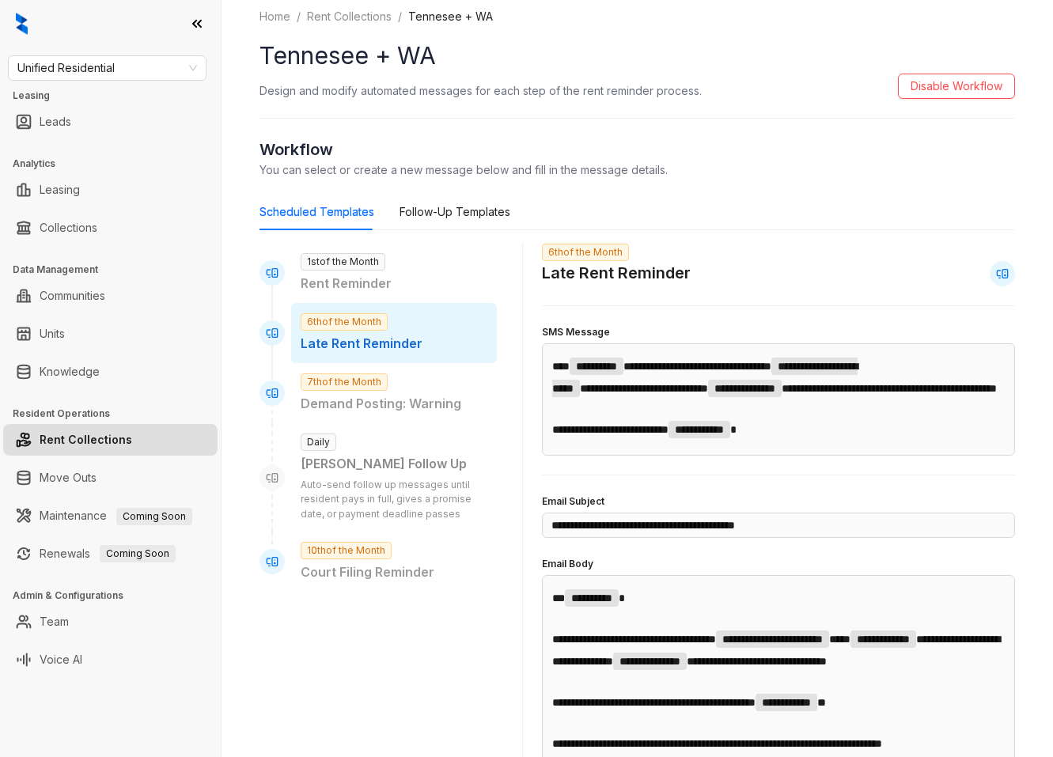
scroll to position [0, 0]
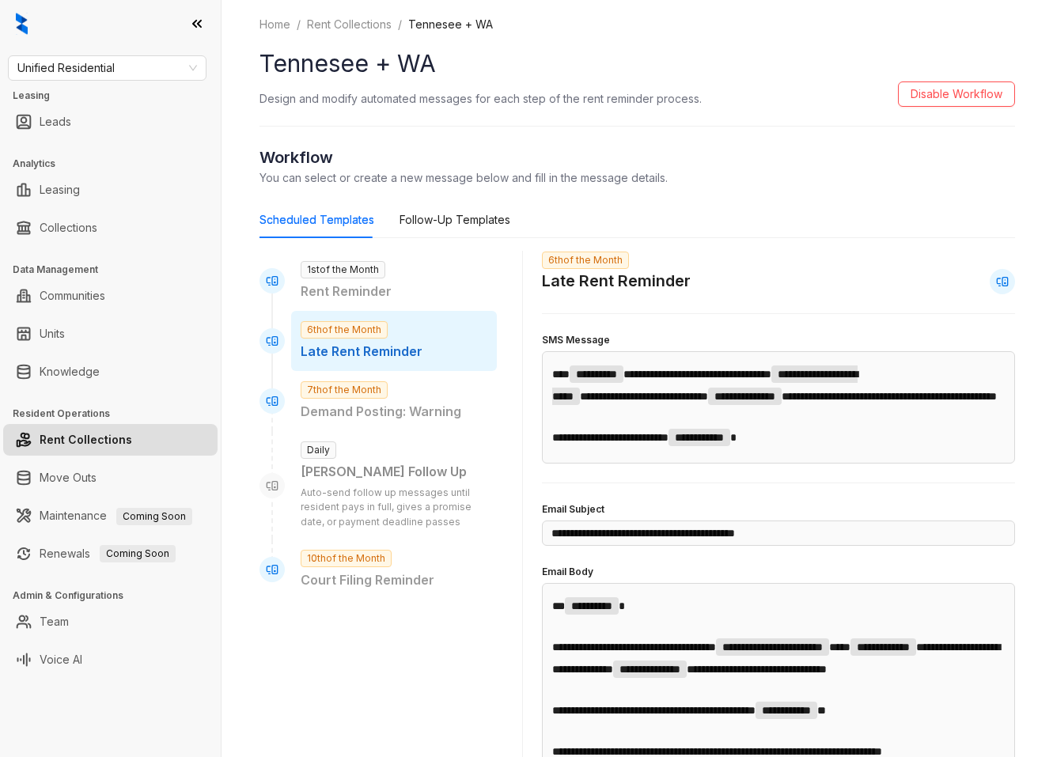
click at [108, 436] on link "Rent Collections" at bounding box center [86, 440] width 93 height 32
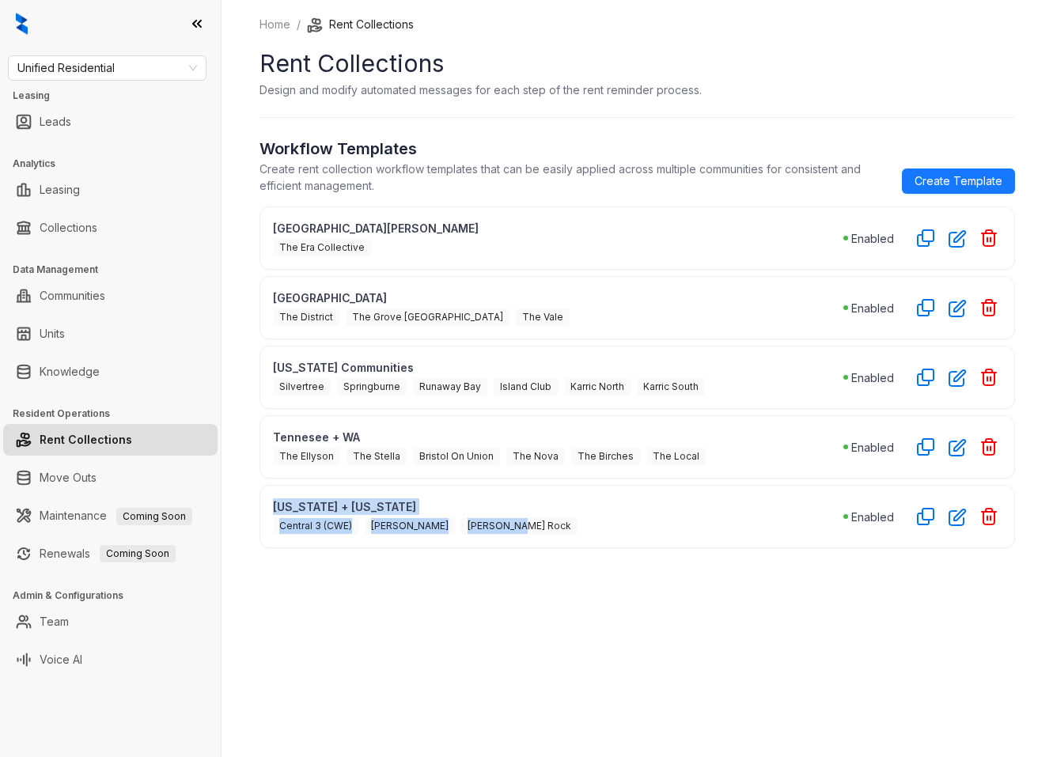
drag, startPoint x: 263, startPoint y: 505, endPoint x: 532, endPoint y: 537, distance: 270.1
click at [532, 537] on div "Missouri + Texas Central 3 (CWE) Delmar Brant Rock Enabled" at bounding box center [636, 516] width 755 height 63
click at [518, 527] on div "Central 3 (CWE) Delmar Brant Rock" at bounding box center [558, 525] width 570 height 20
click at [314, 501] on p "Missouri + Texas" at bounding box center [558, 506] width 570 height 17
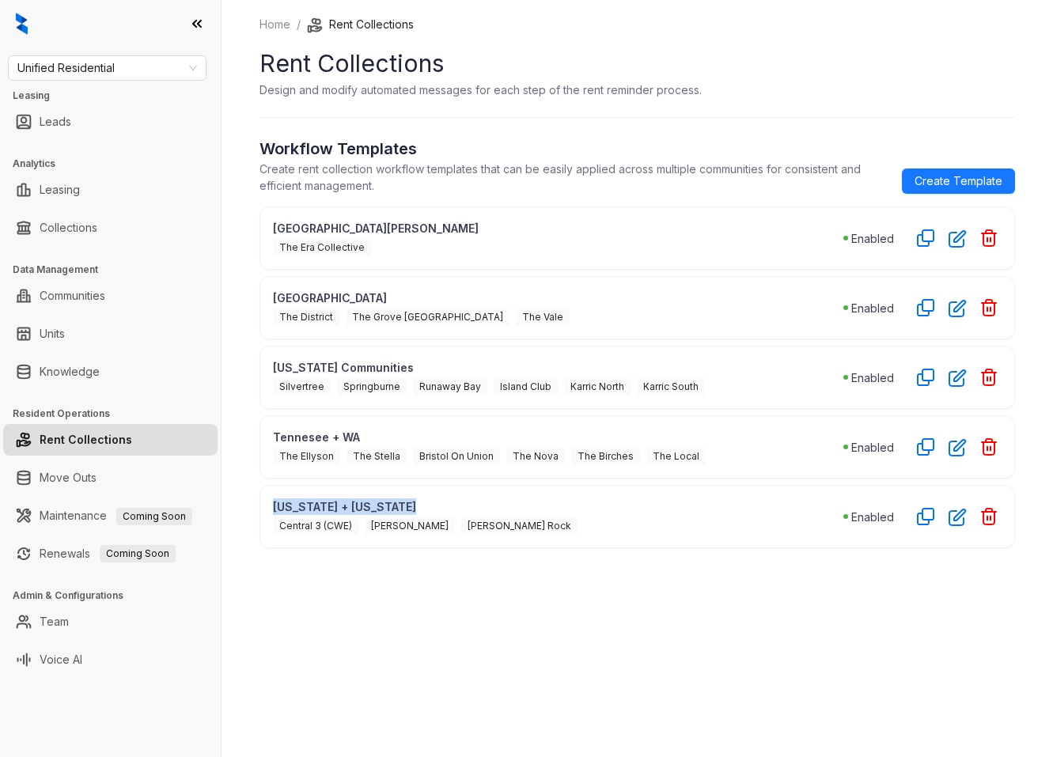
click at [314, 501] on p "Missouri + Texas" at bounding box center [558, 506] width 570 height 17
copy p "Missouri + Texas"
click at [508, 501] on p "Missouri + Texas" at bounding box center [558, 506] width 570 height 17
click at [305, 525] on span "Central 3 (CWE)" at bounding box center [315, 525] width 85 height 17
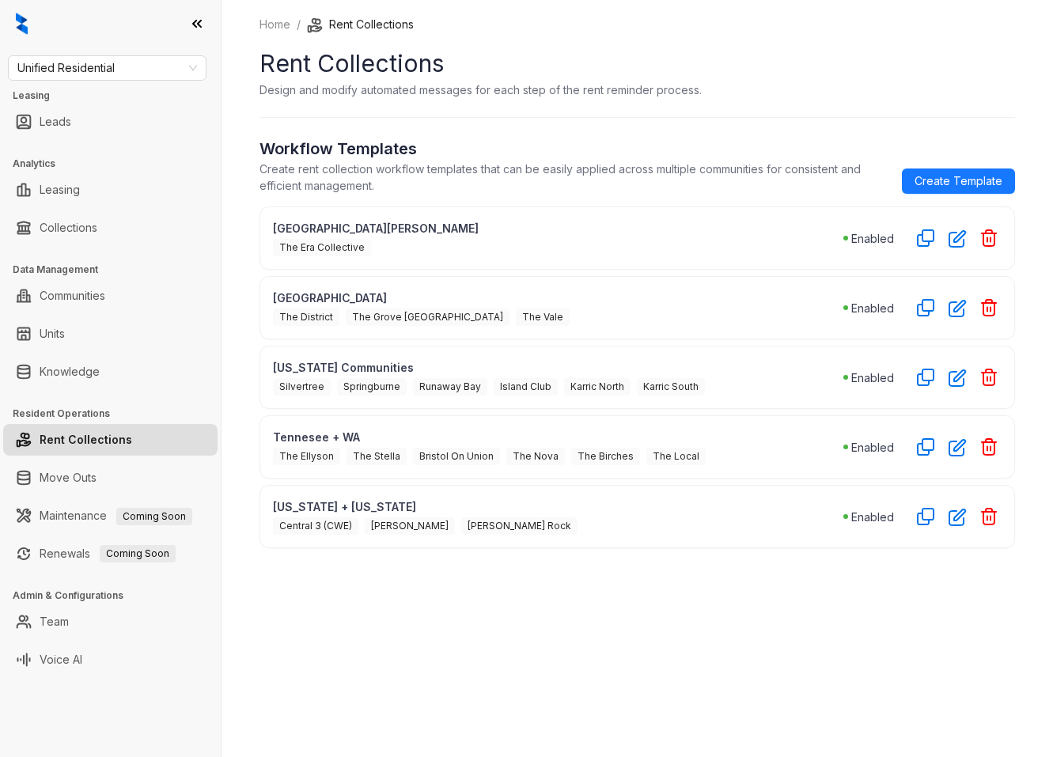
click at [461, 523] on span "Brant Rock" at bounding box center [519, 525] width 116 height 17
click at [471, 523] on span "Brant Rock" at bounding box center [519, 525] width 116 height 17
drag, startPoint x: 422, startPoint y: 523, endPoint x: 486, endPoint y: 521, distance: 64.1
click at [486, 521] on div "Central 3 (CWE) Delmar Brant Rock" at bounding box center [558, 525] width 570 height 20
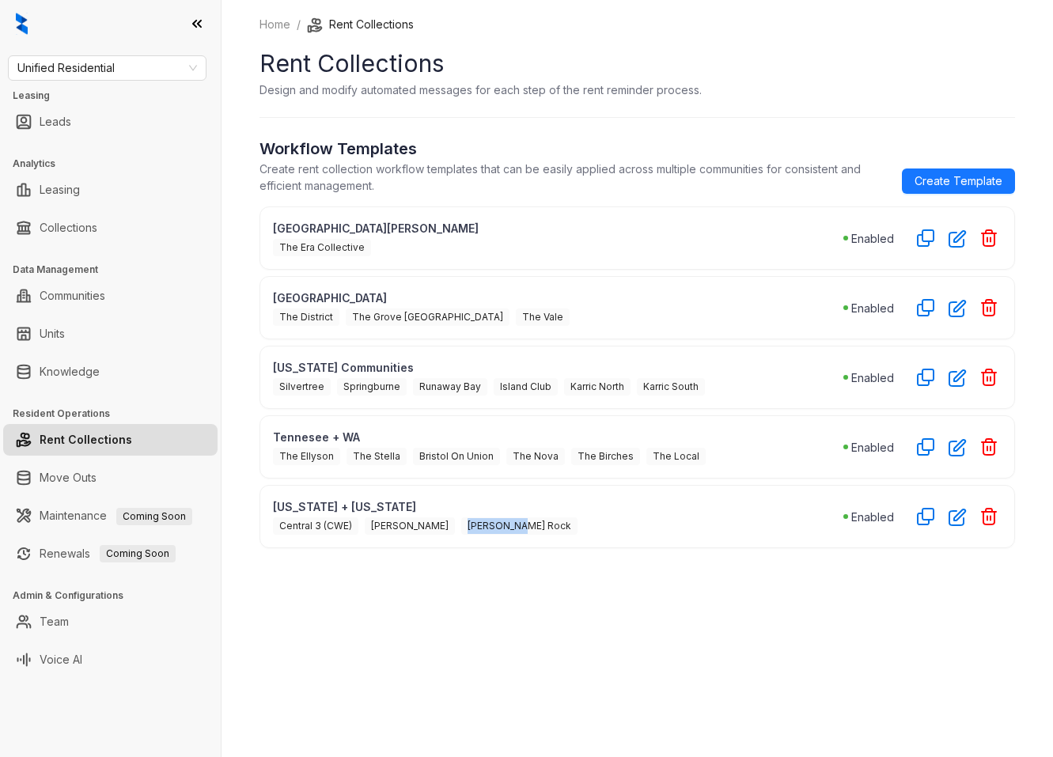
copy span "Brant Rock"
click at [554, 520] on div "Central 3 (CWE) Delmar Brant Rock" at bounding box center [558, 525] width 570 height 20
click at [87, 227] on link "Collections" at bounding box center [69, 228] width 58 height 32
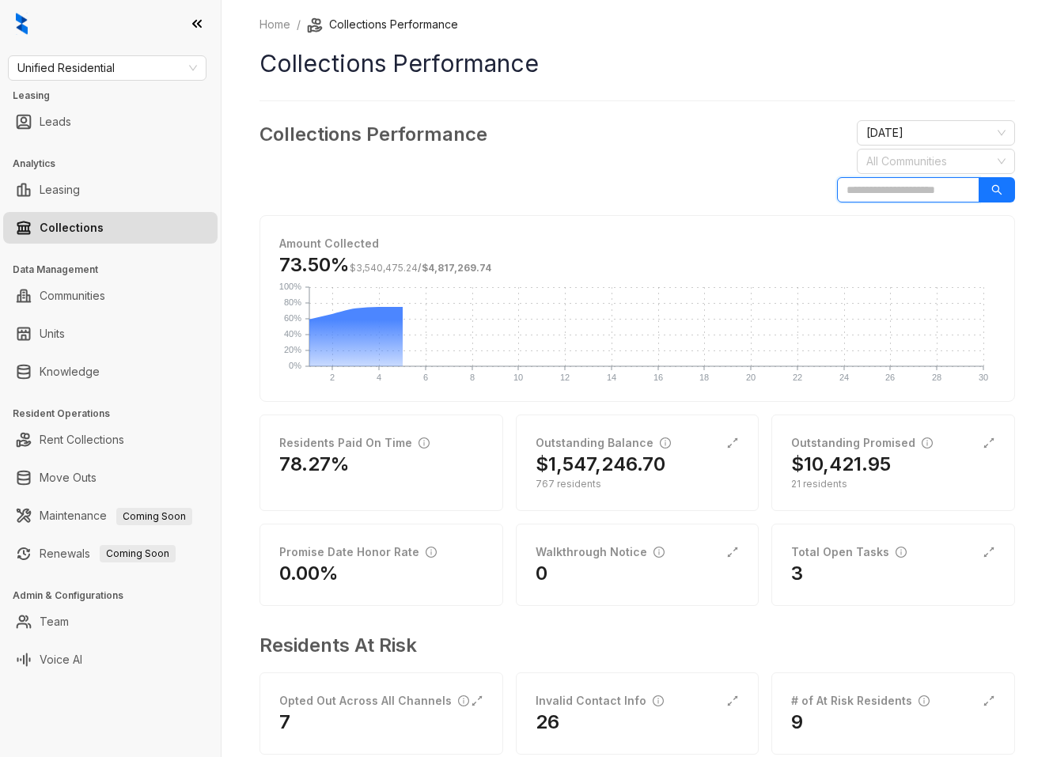
click at [895, 185] on input "search" at bounding box center [908, 189] width 142 height 25
paste input "**********"
type input "**********"
click at [952, 158] on div at bounding box center [927, 161] width 135 height 22
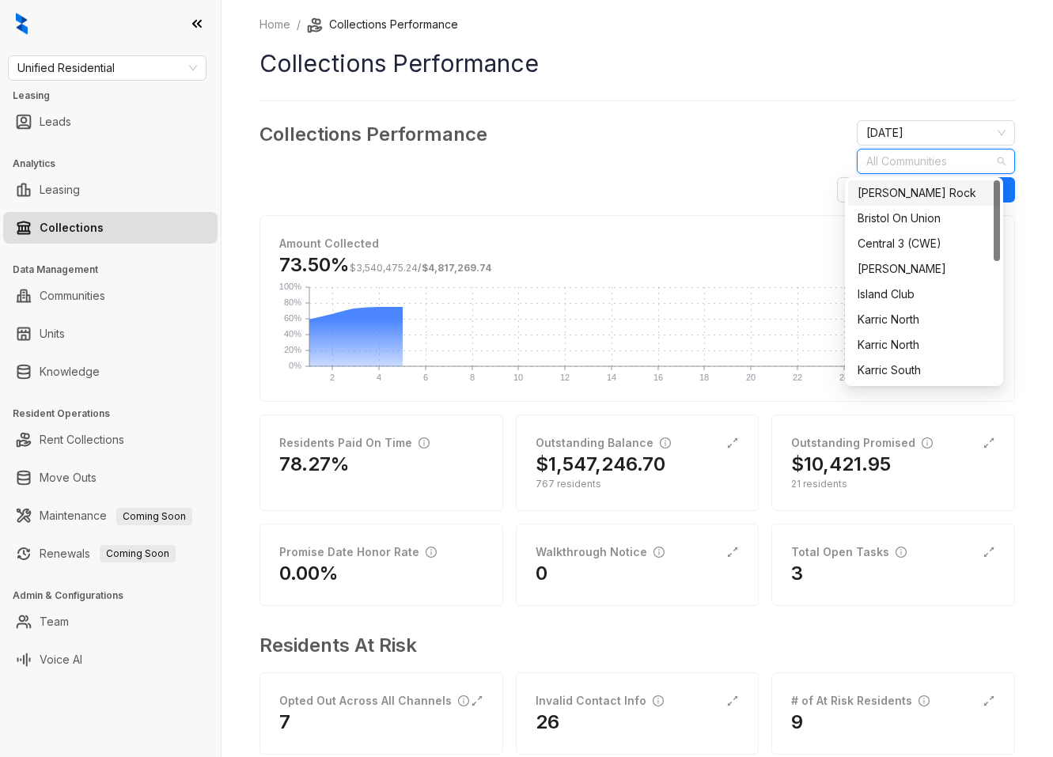
paste input "**********"
type input "**********"
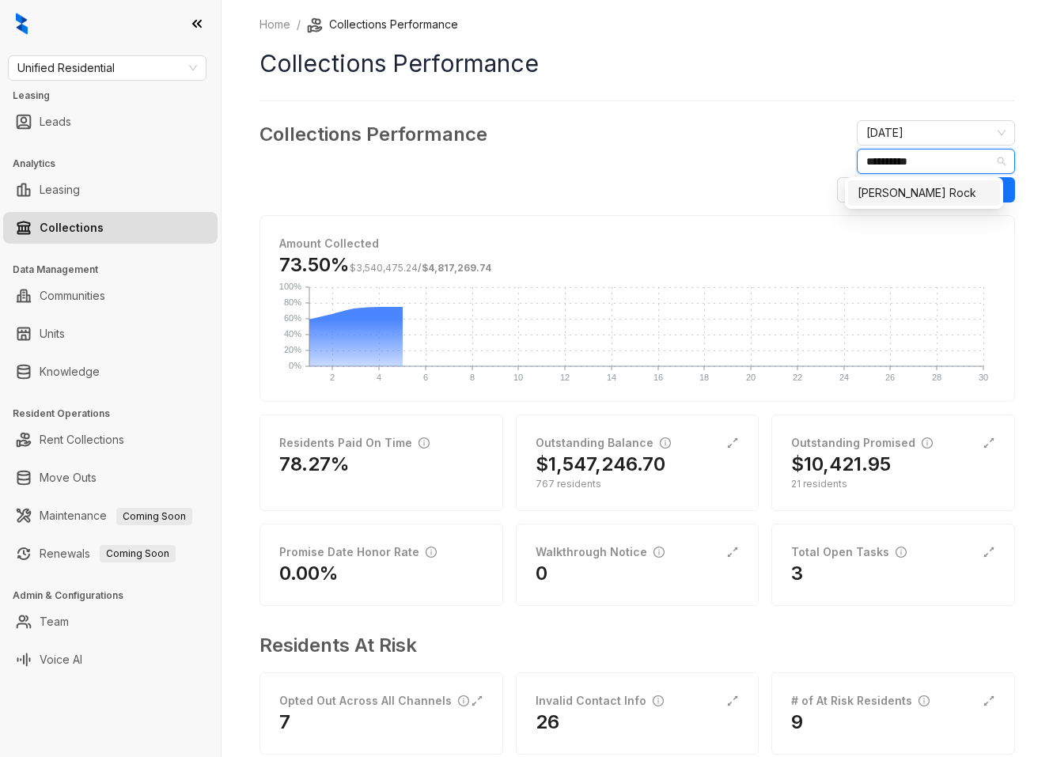
click at [900, 198] on div "Brant Rock" at bounding box center [923, 192] width 133 height 17
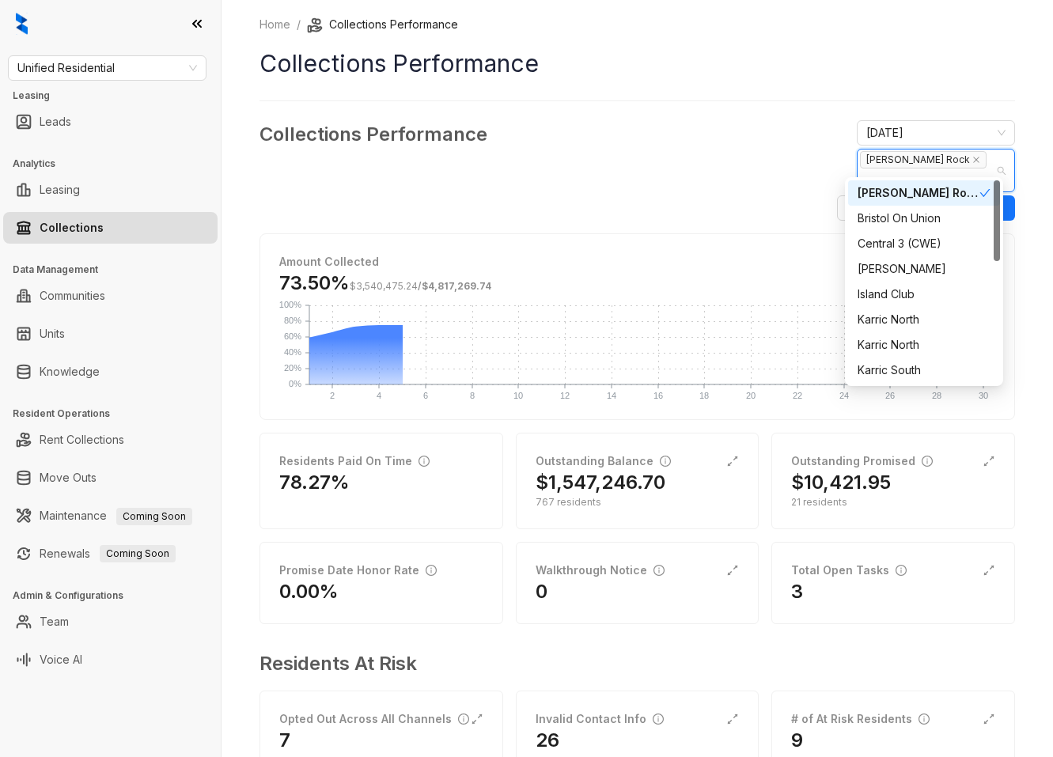
click at [713, 89] on div "Home / Collections Performance Collections Performance Collections Performance …" at bounding box center [636, 405] width 755 height 779
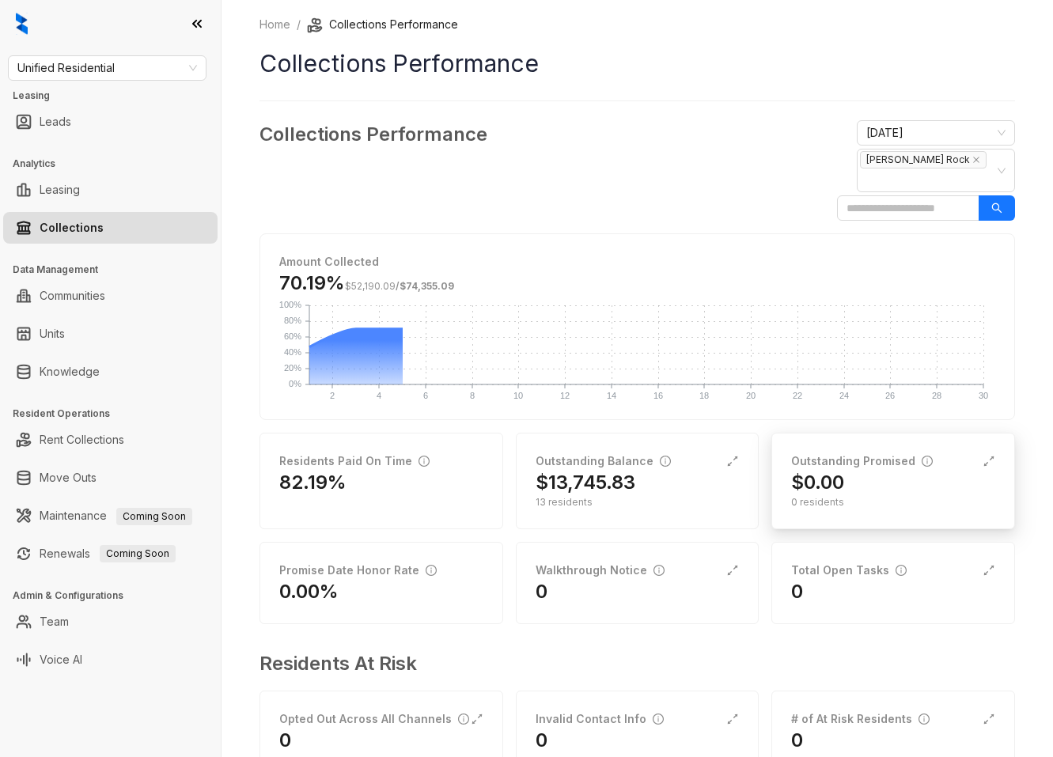
scroll to position [20, 0]
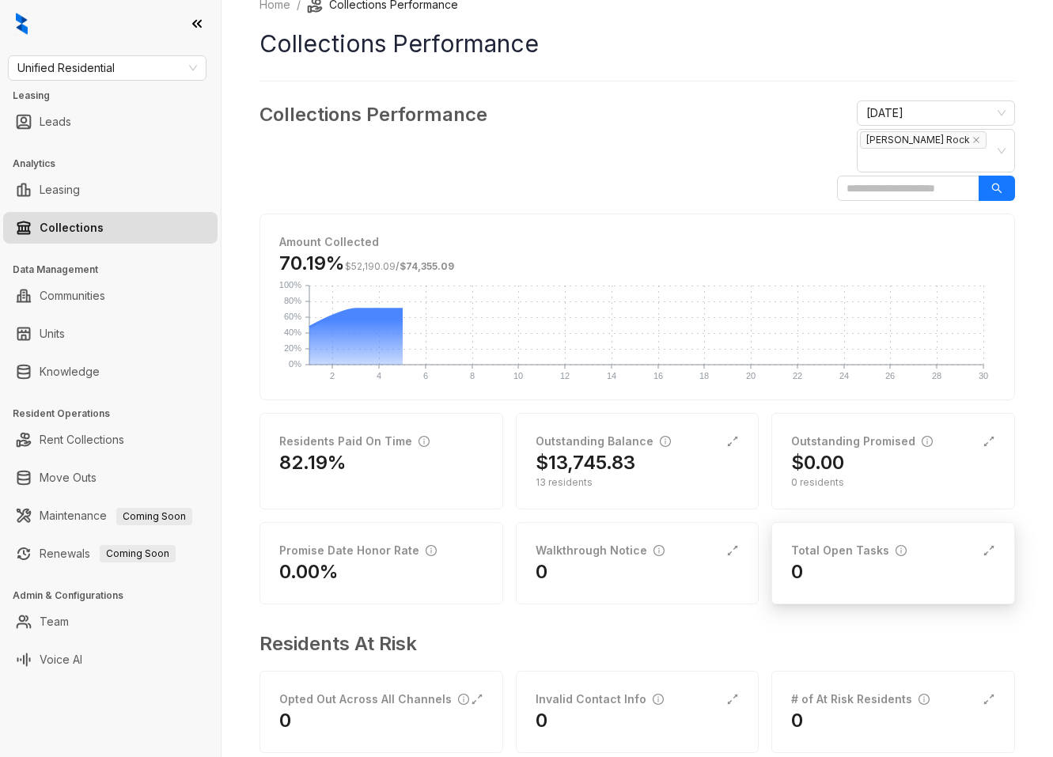
click at [849, 559] on div "0" at bounding box center [893, 571] width 204 height 25
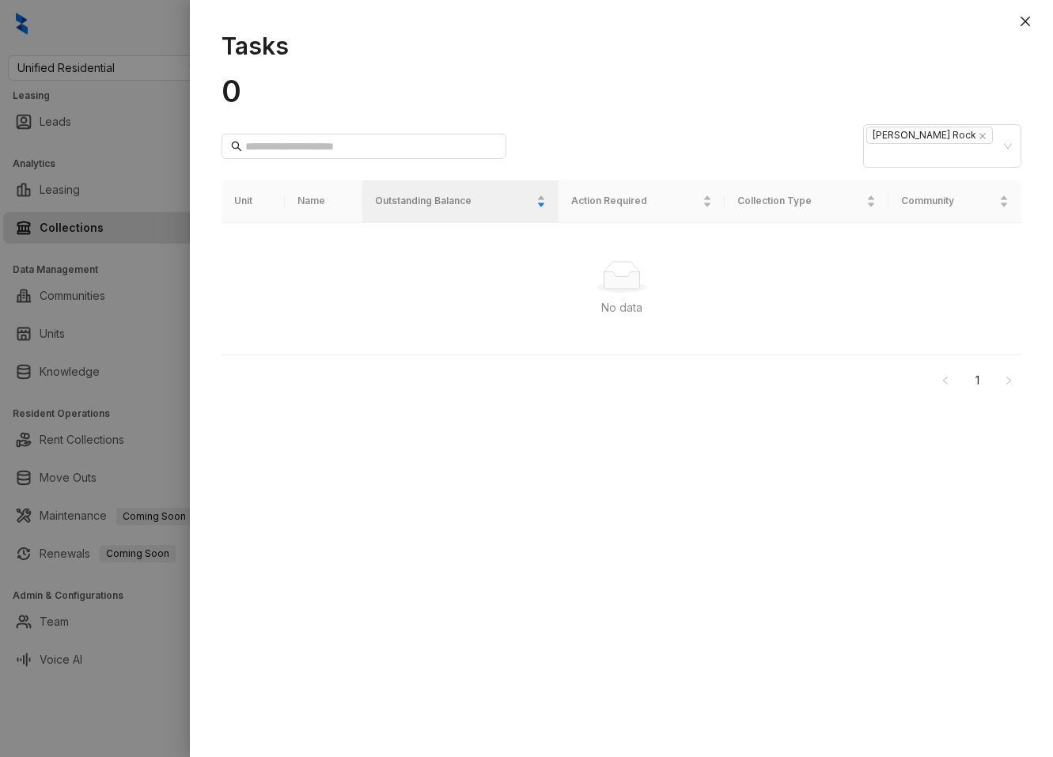
click at [92, 146] on div at bounding box center [526, 378] width 1053 height 757
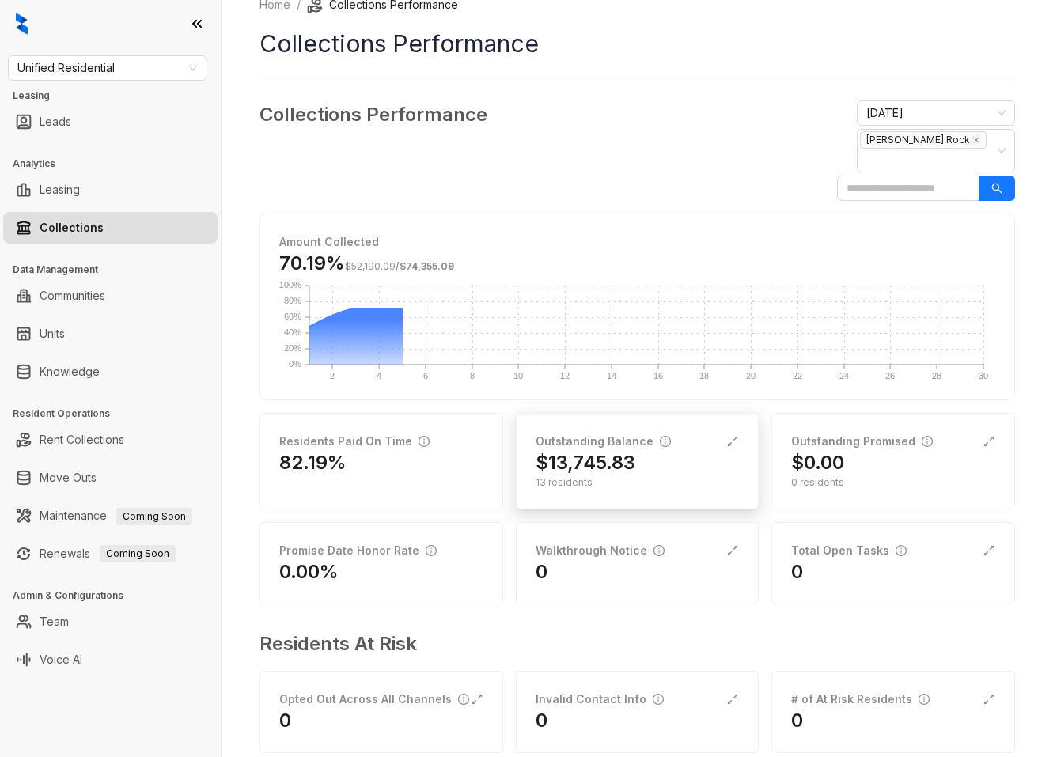
click at [641, 433] on div "Outstanding Balance" at bounding box center [602, 441] width 135 height 17
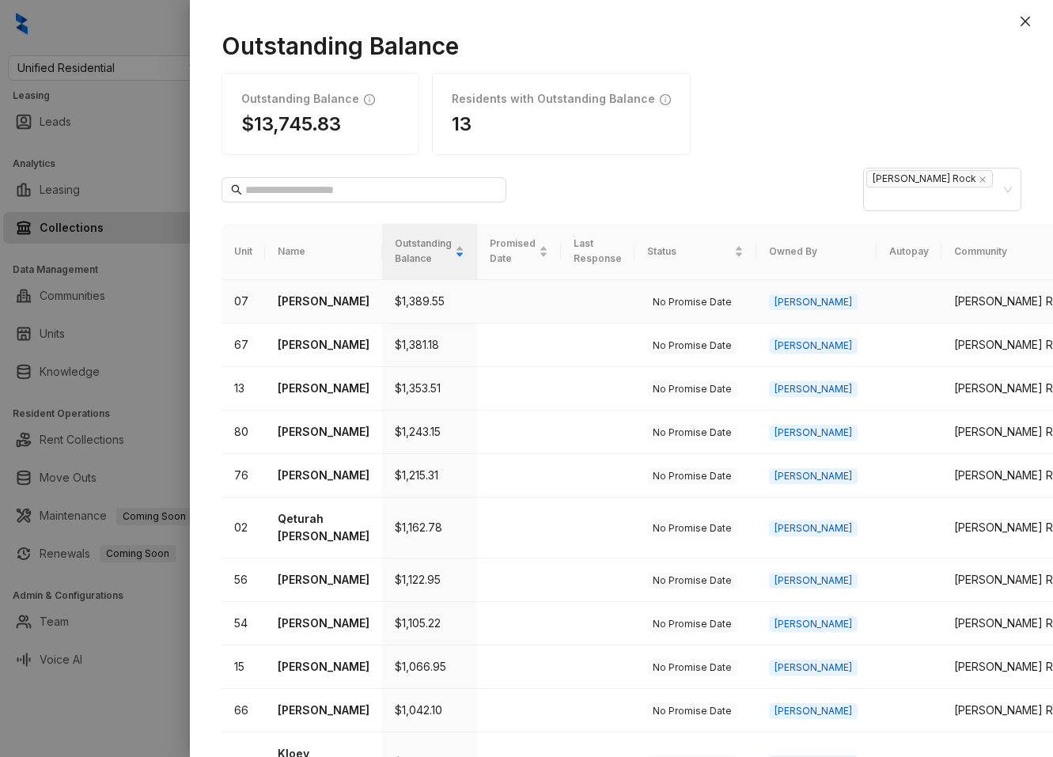
click at [347, 293] on p "Datrion Griffin" at bounding box center [324, 301] width 92 height 17
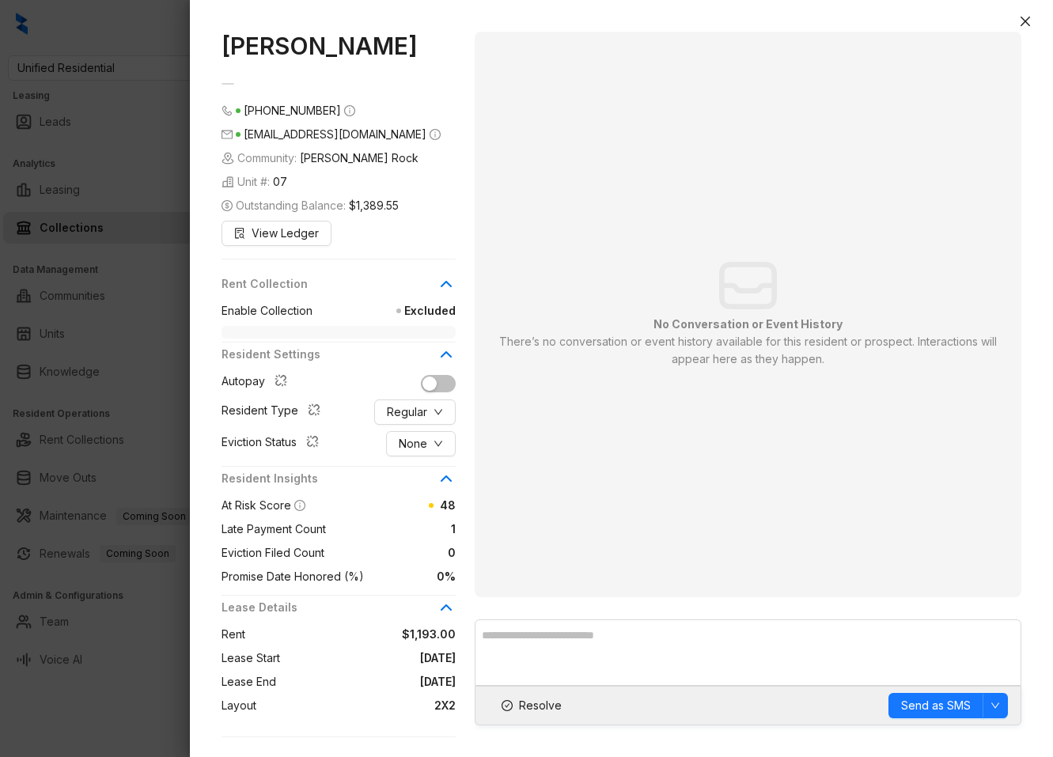
click at [131, 304] on div at bounding box center [526, 378] width 1053 height 757
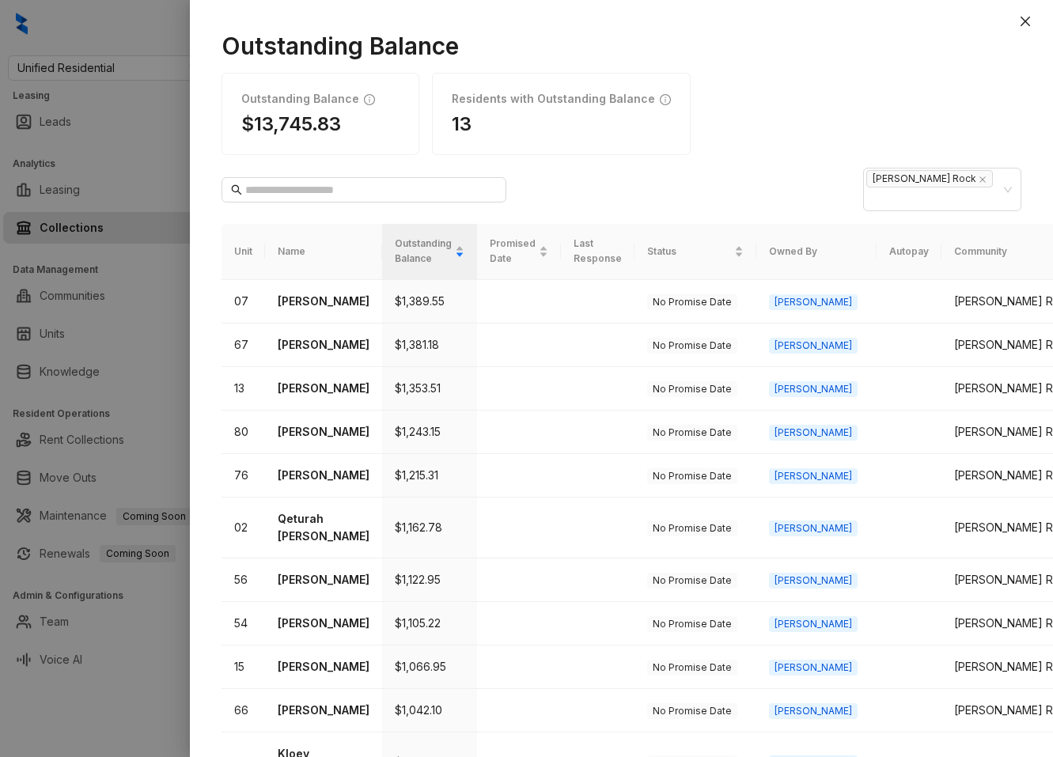
click at [110, 269] on div at bounding box center [526, 378] width 1053 height 757
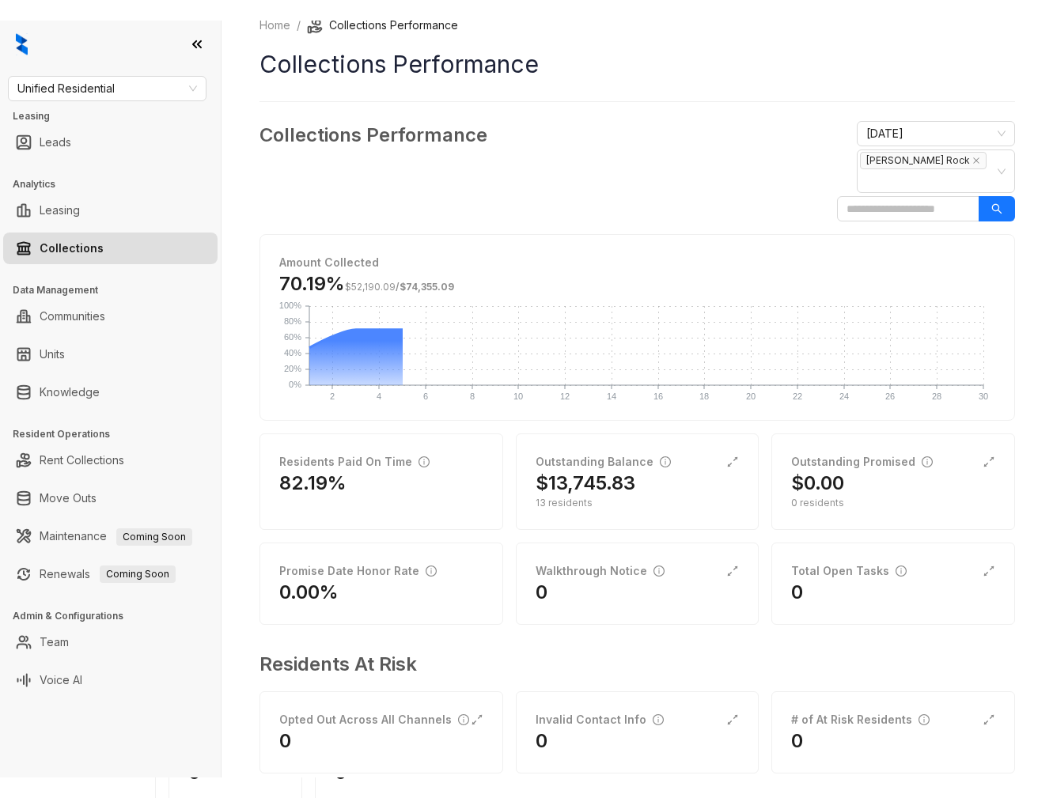
scroll to position [36, 0]
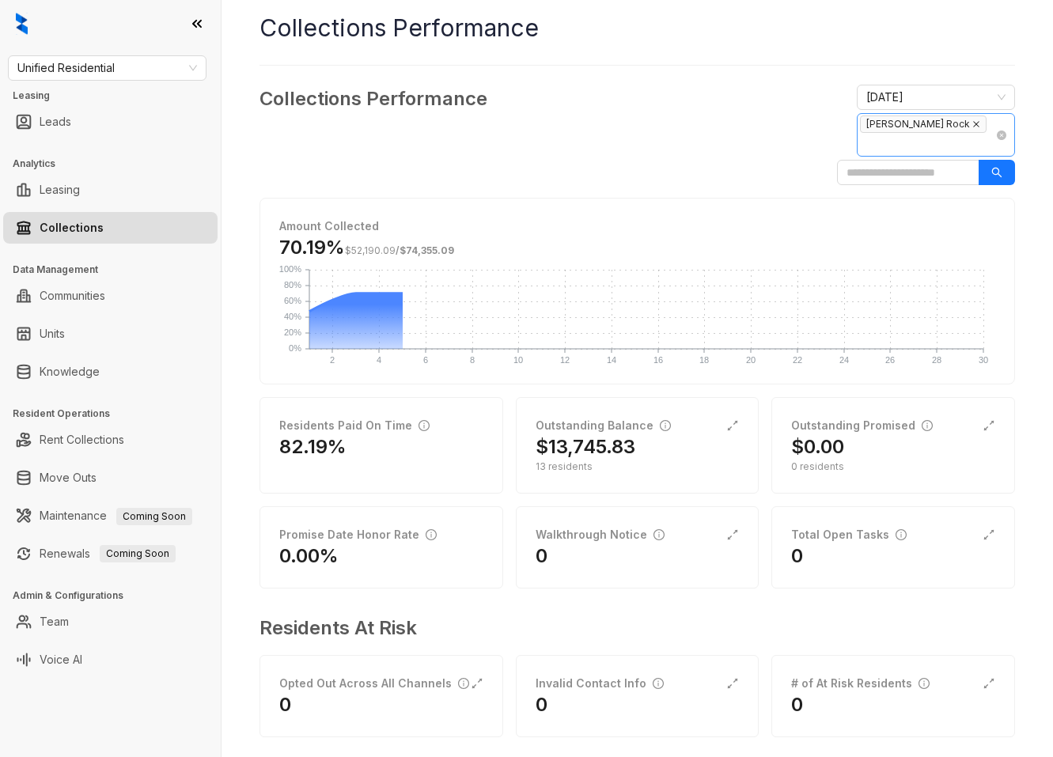
click at [972, 123] on icon "close" at bounding box center [976, 124] width 8 height 8
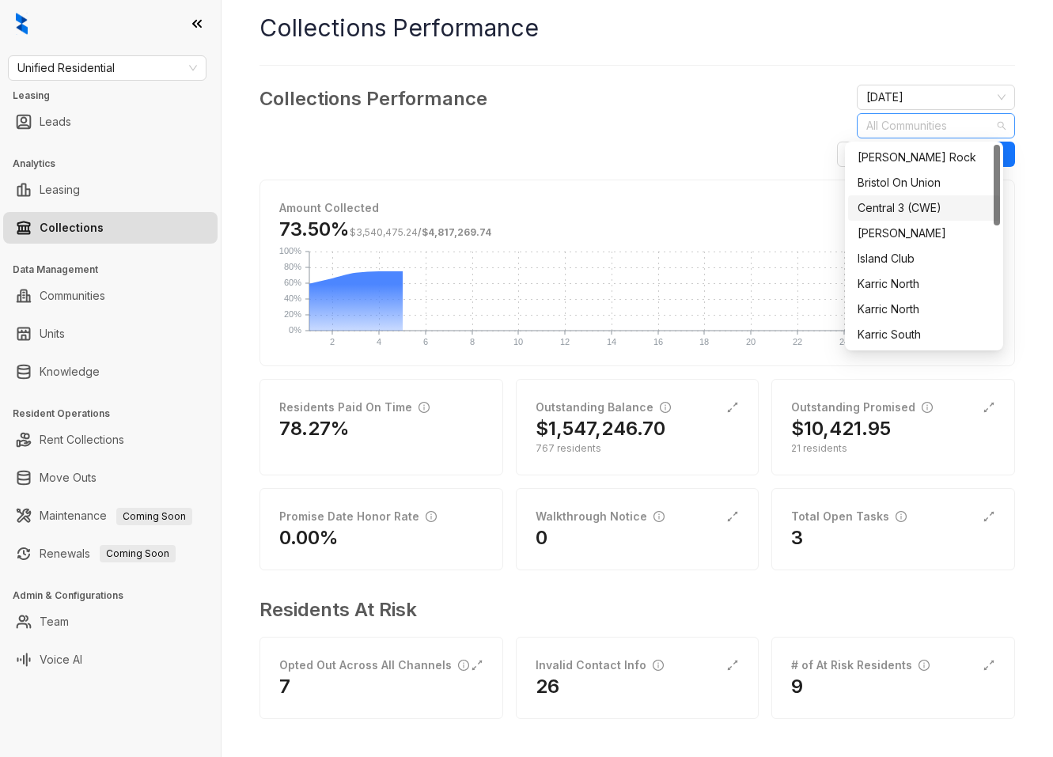
click at [928, 206] on div "Central 3 (CWE)" at bounding box center [923, 207] width 133 height 17
click at [924, 202] on div "Central 3 (CWE)" at bounding box center [918, 207] width 122 height 17
click at [896, 205] on div "Central 3 (CWE)" at bounding box center [923, 207] width 133 height 17
click at [653, 115] on div "Collections Performance September 2025 Central 3 (CWE)" at bounding box center [636, 126] width 755 height 82
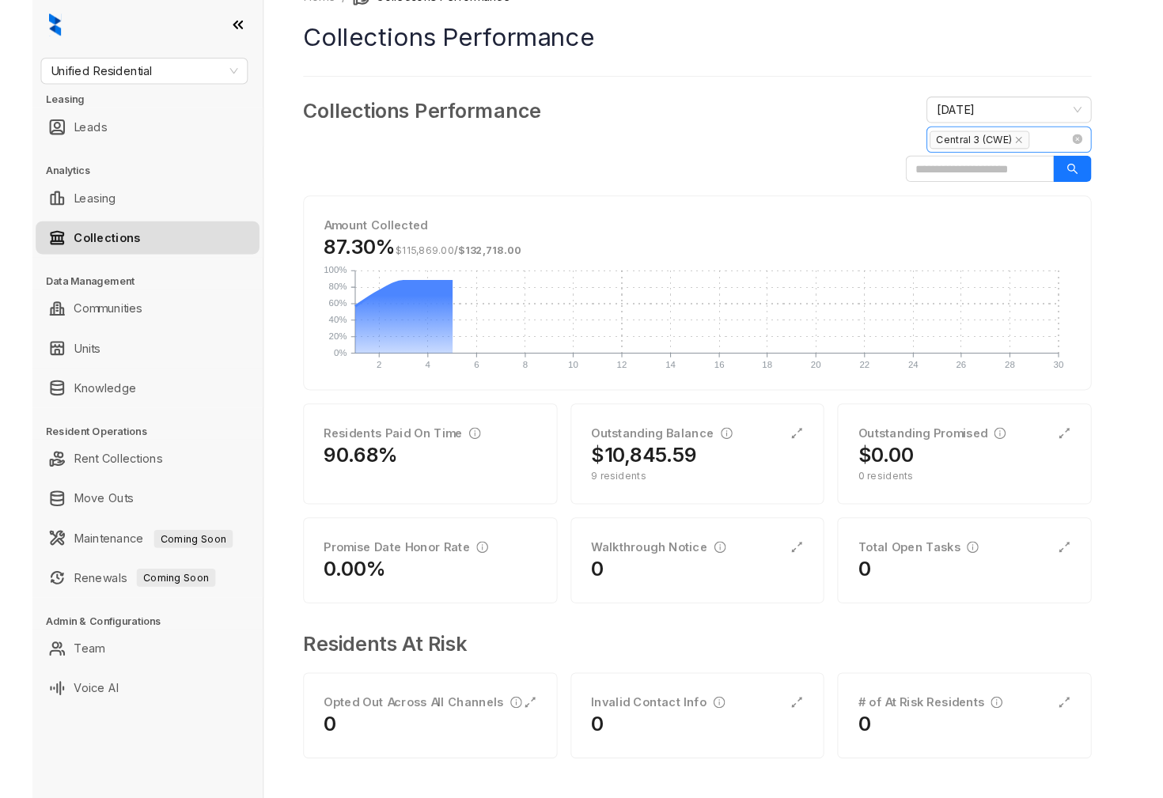
scroll to position [0, 0]
